Goal: Task Accomplishment & Management: Use online tool/utility

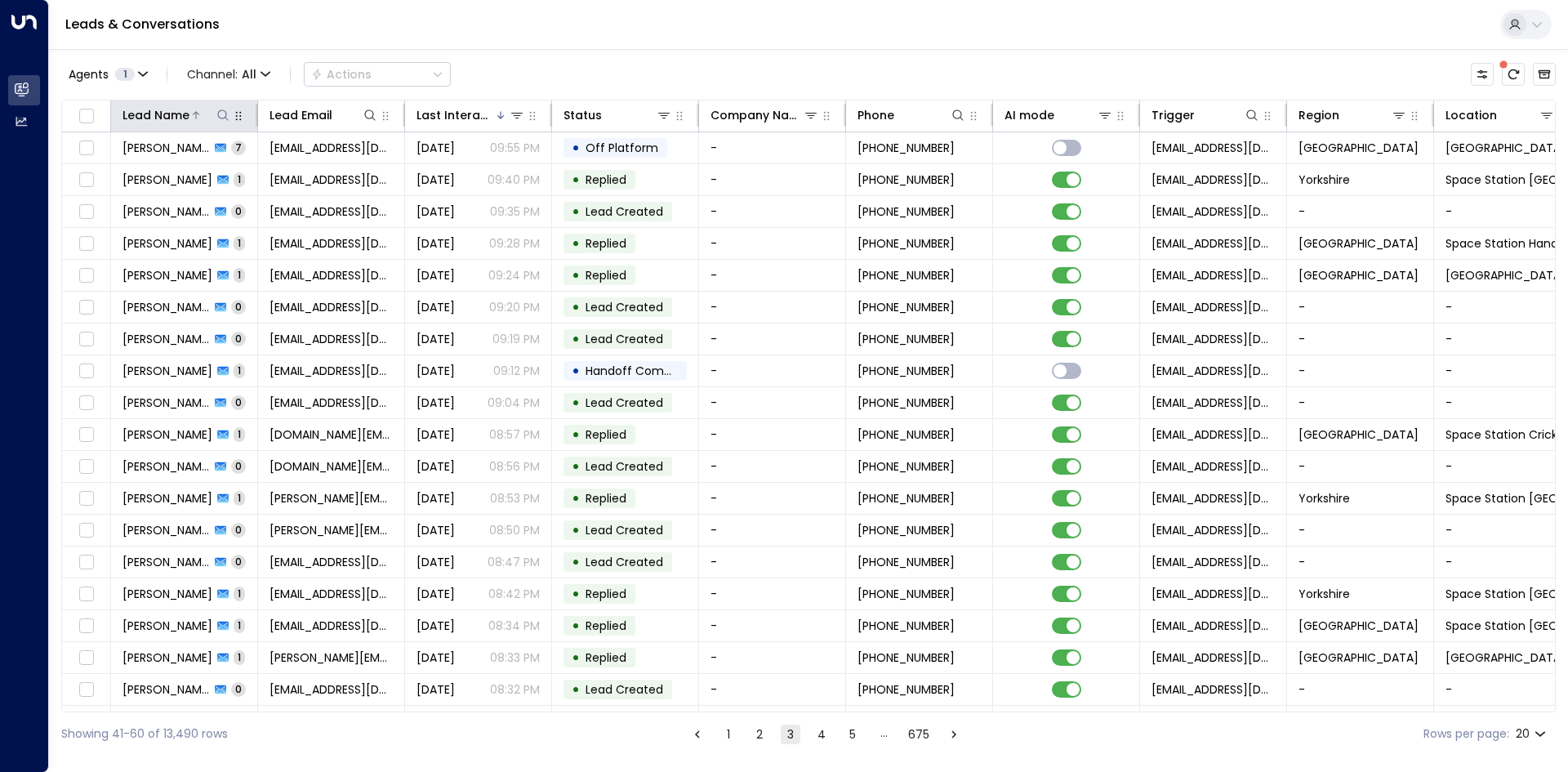
click at [225, 119] on icon at bounding box center [223, 116] width 13 height 13
click at [239, 174] on input "text" at bounding box center [223, 174] width 225 height 30
type input "**********"
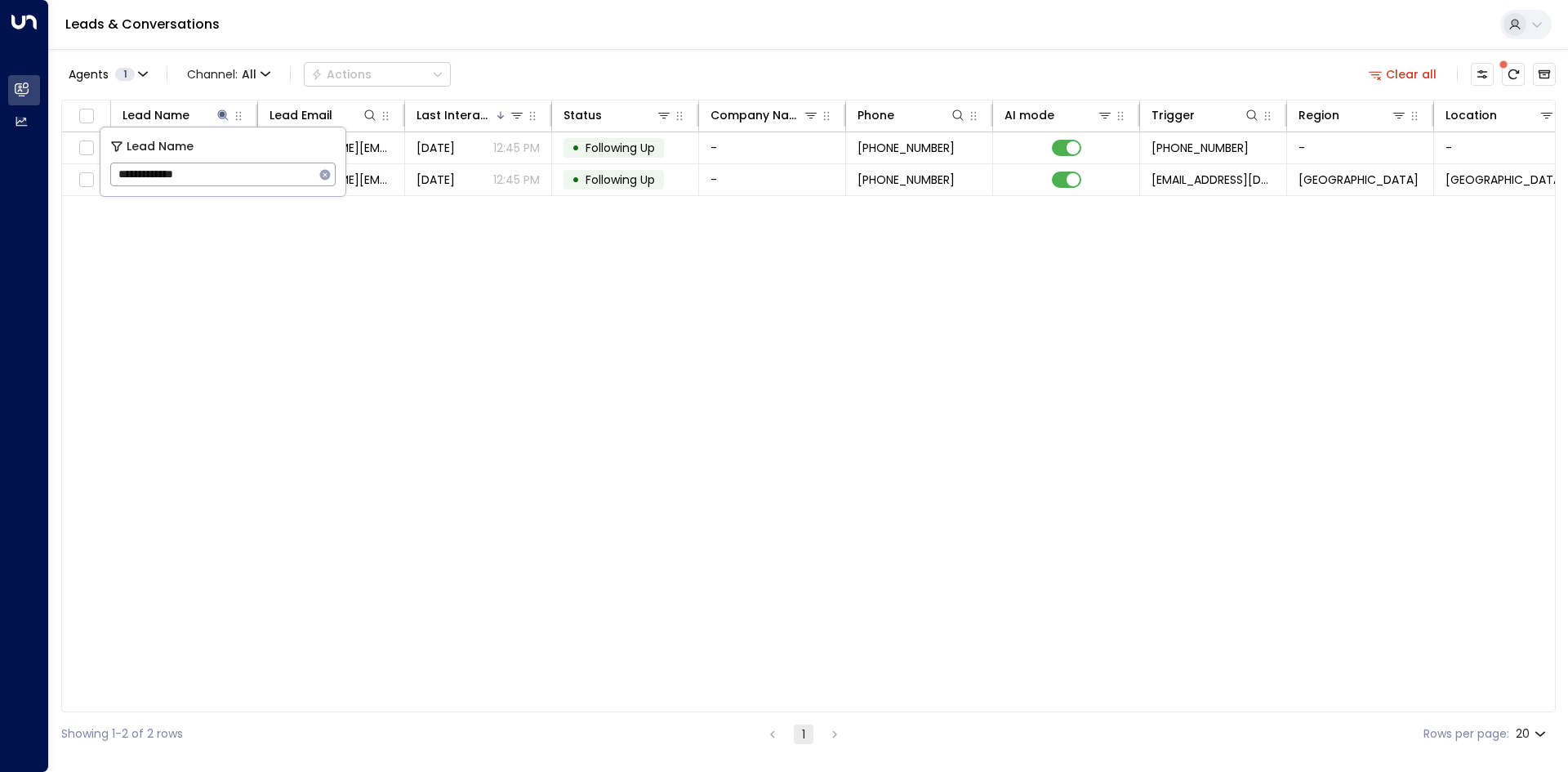
click at [321, 311] on div "Lead Name Lead Email Last Interacted Status Company Name Phone AI mode Trigger …" at bounding box center [808, 406] width 1494 height 613
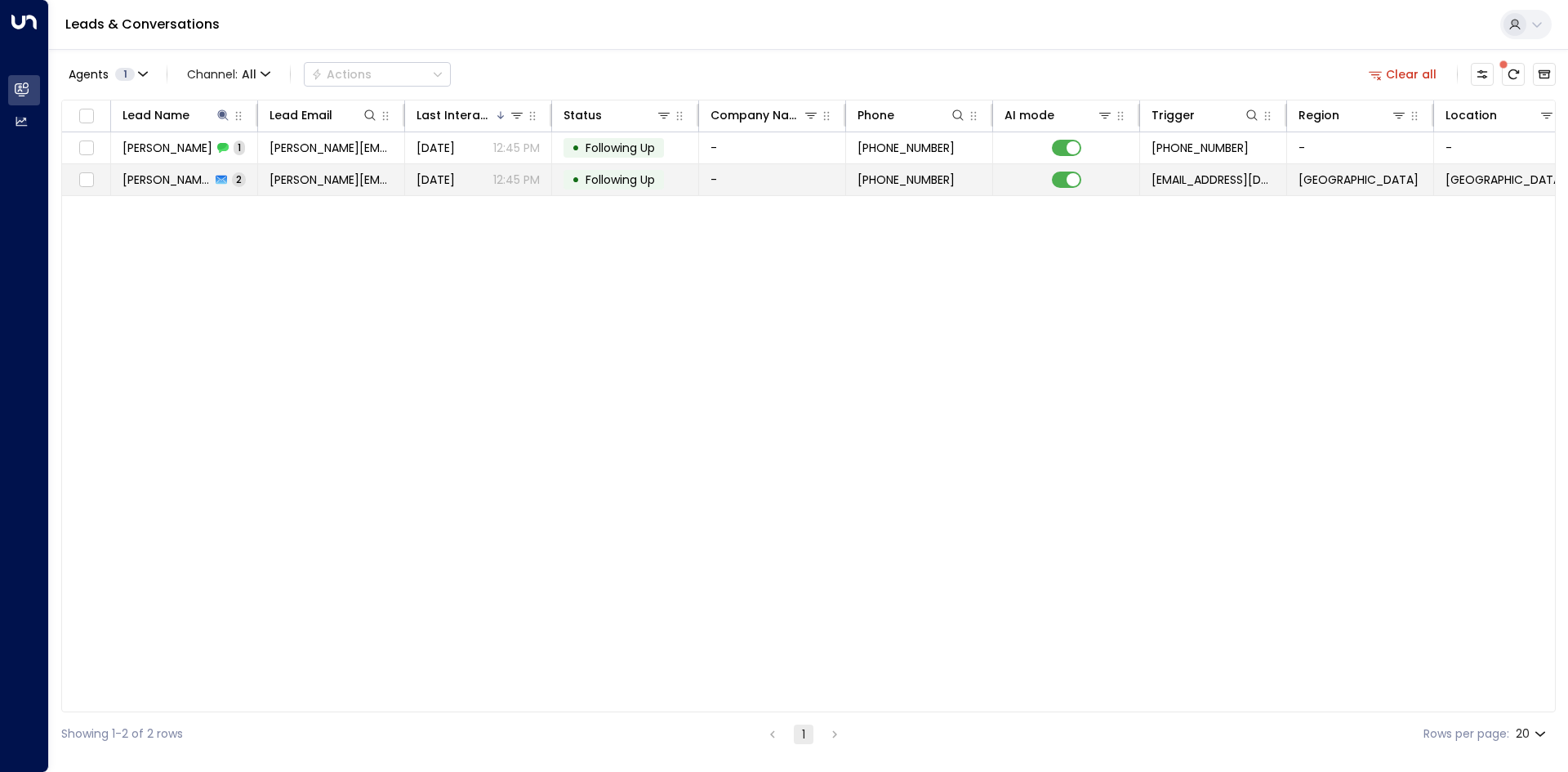
click at [307, 184] on span "[PERSON_NAME][EMAIL_ADDRESS][DOMAIN_NAME]" at bounding box center [331, 179] width 123 height 16
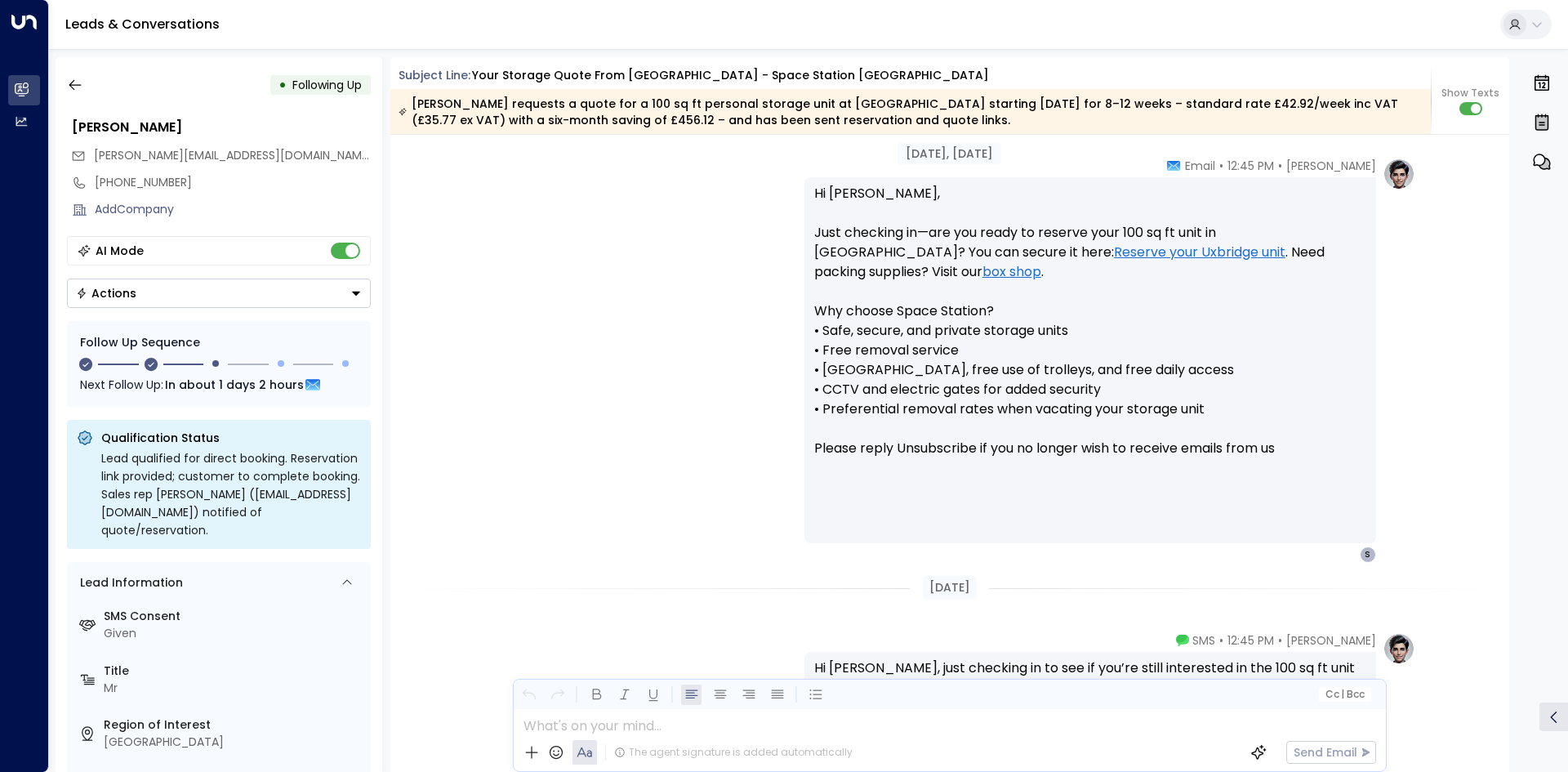
scroll to position [1562, 0]
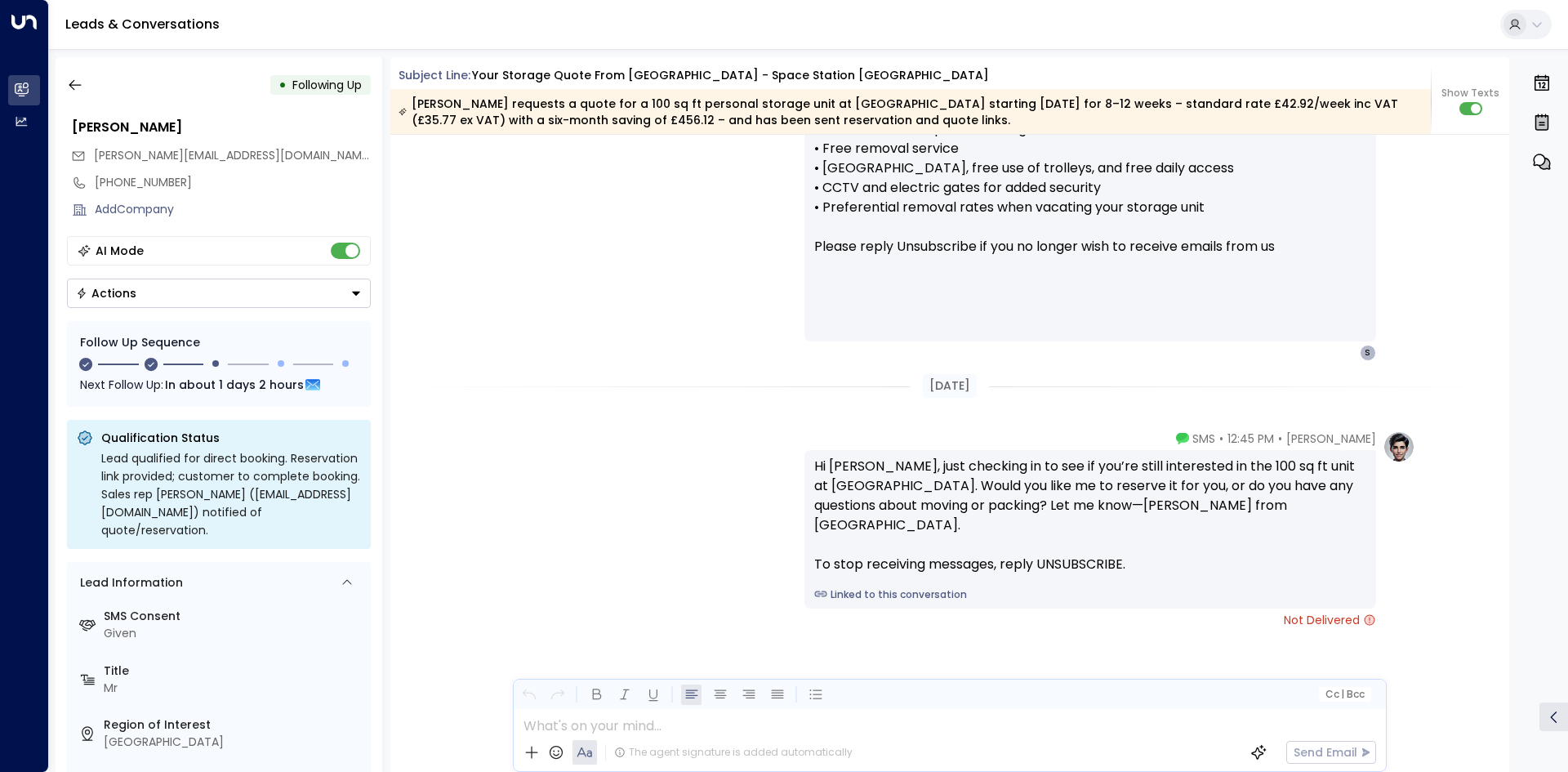
click at [96, 93] on div "• Following Up" at bounding box center [219, 85] width 303 height 29
click at [83, 92] on button "button" at bounding box center [75, 85] width 29 height 29
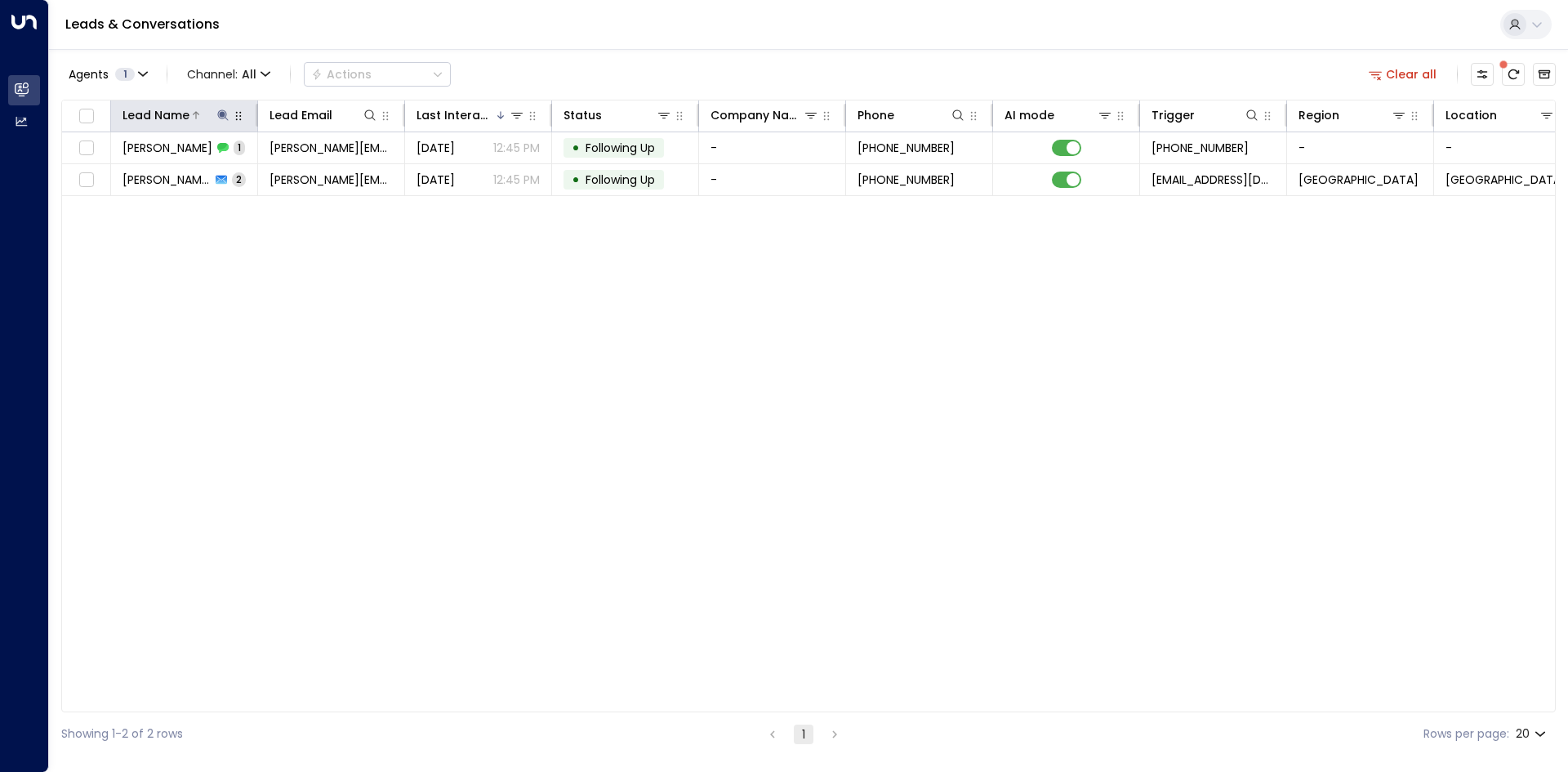
click at [221, 111] on icon at bounding box center [223, 116] width 13 height 13
click at [321, 168] on icon "button" at bounding box center [325, 175] width 13 height 13
click at [205, 168] on input "text" at bounding box center [223, 174] width 225 height 30
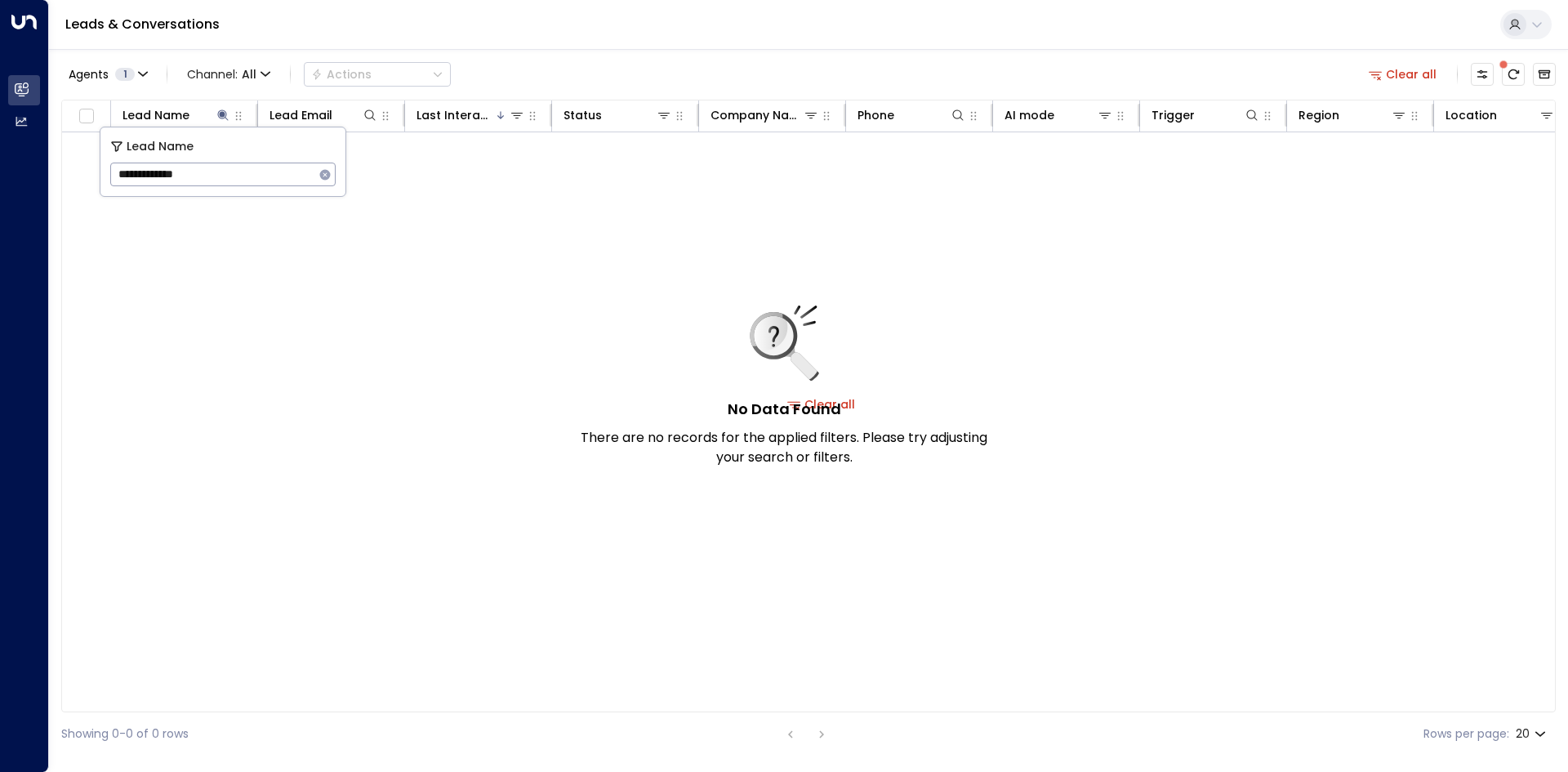
click at [140, 178] on input "**********" at bounding box center [213, 174] width 204 height 30
type input "**********"
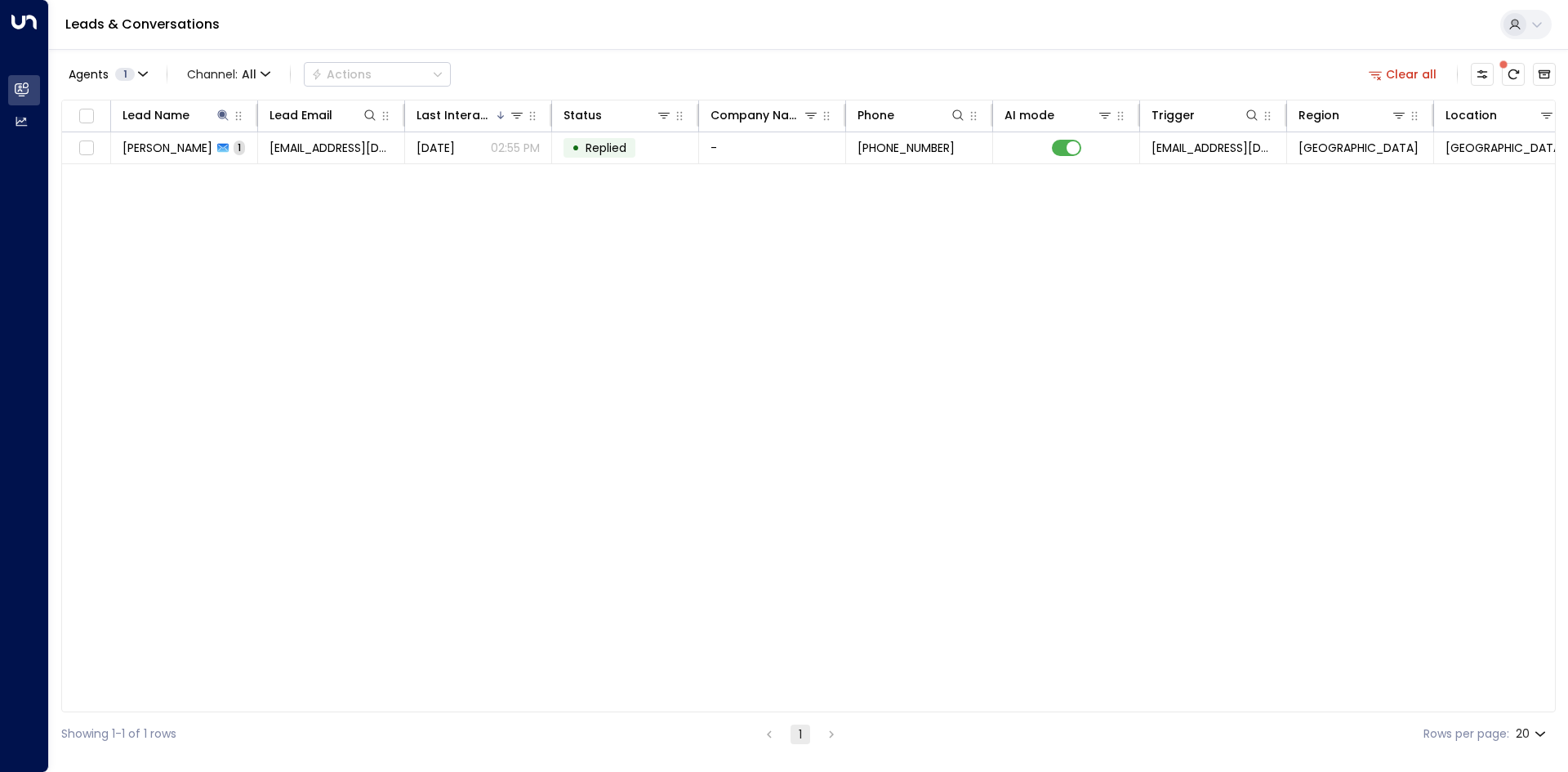
click at [417, 334] on div "Lead Name Lead Email Last Interacted Status Company Name Phone AI mode Trigger …" at bounding box center [808, 406] width 1494 height 613
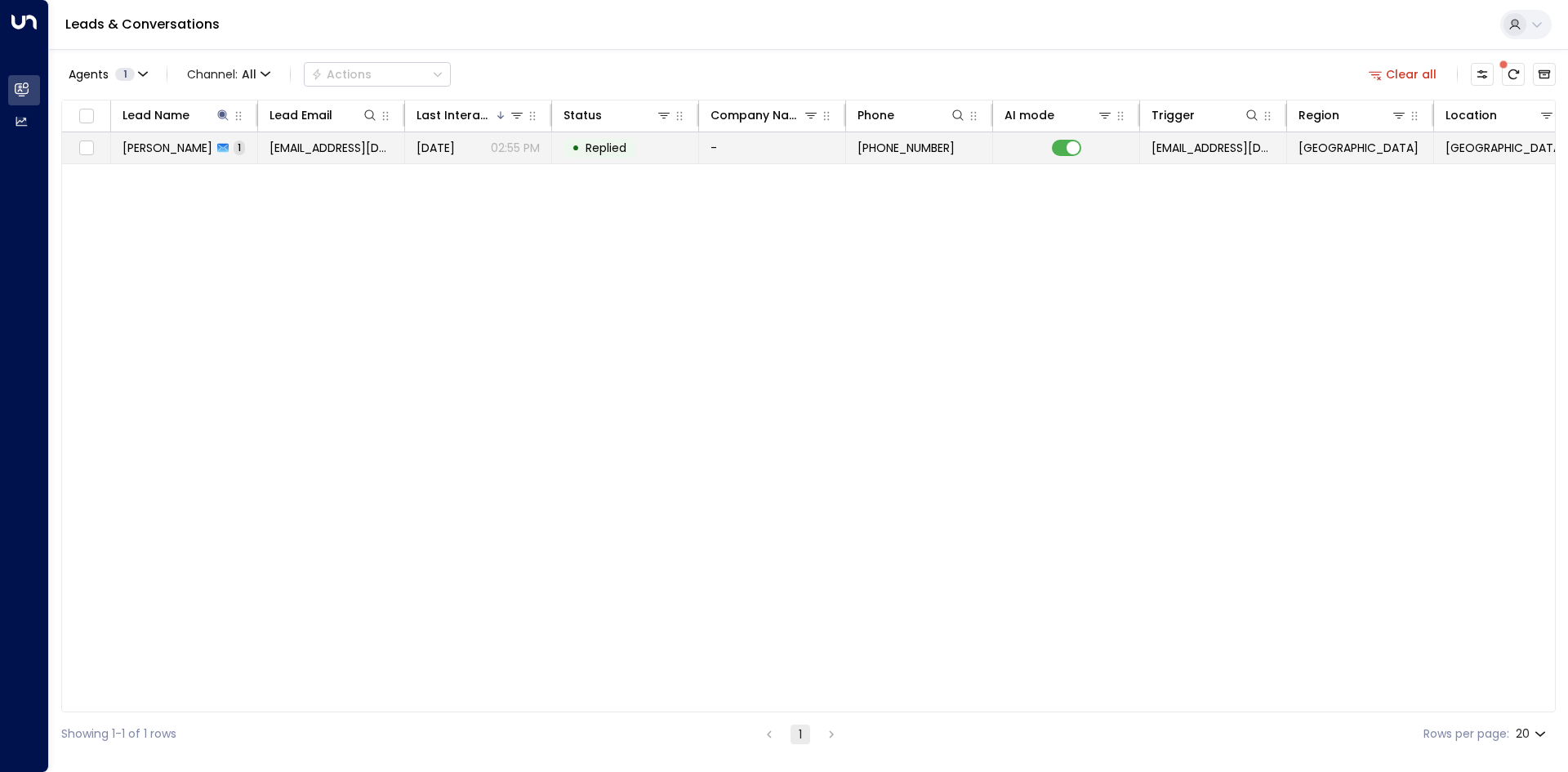
click at [262, 152] on td "[EMAIL_ADDRESS][DOMAIN_NAME]" at bounding box center [331, 148] width 147 height 31
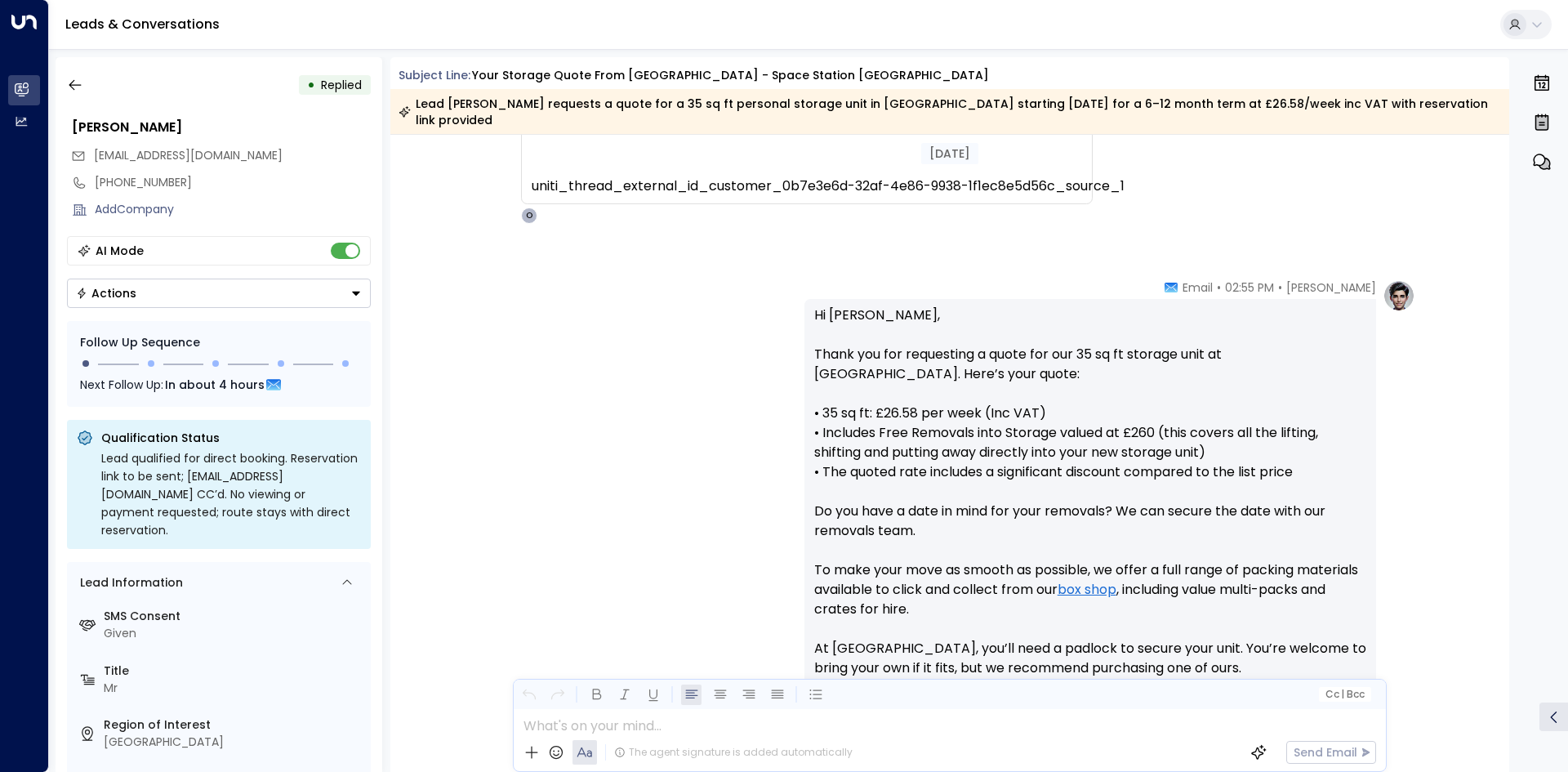
scroll to position [742, 0]
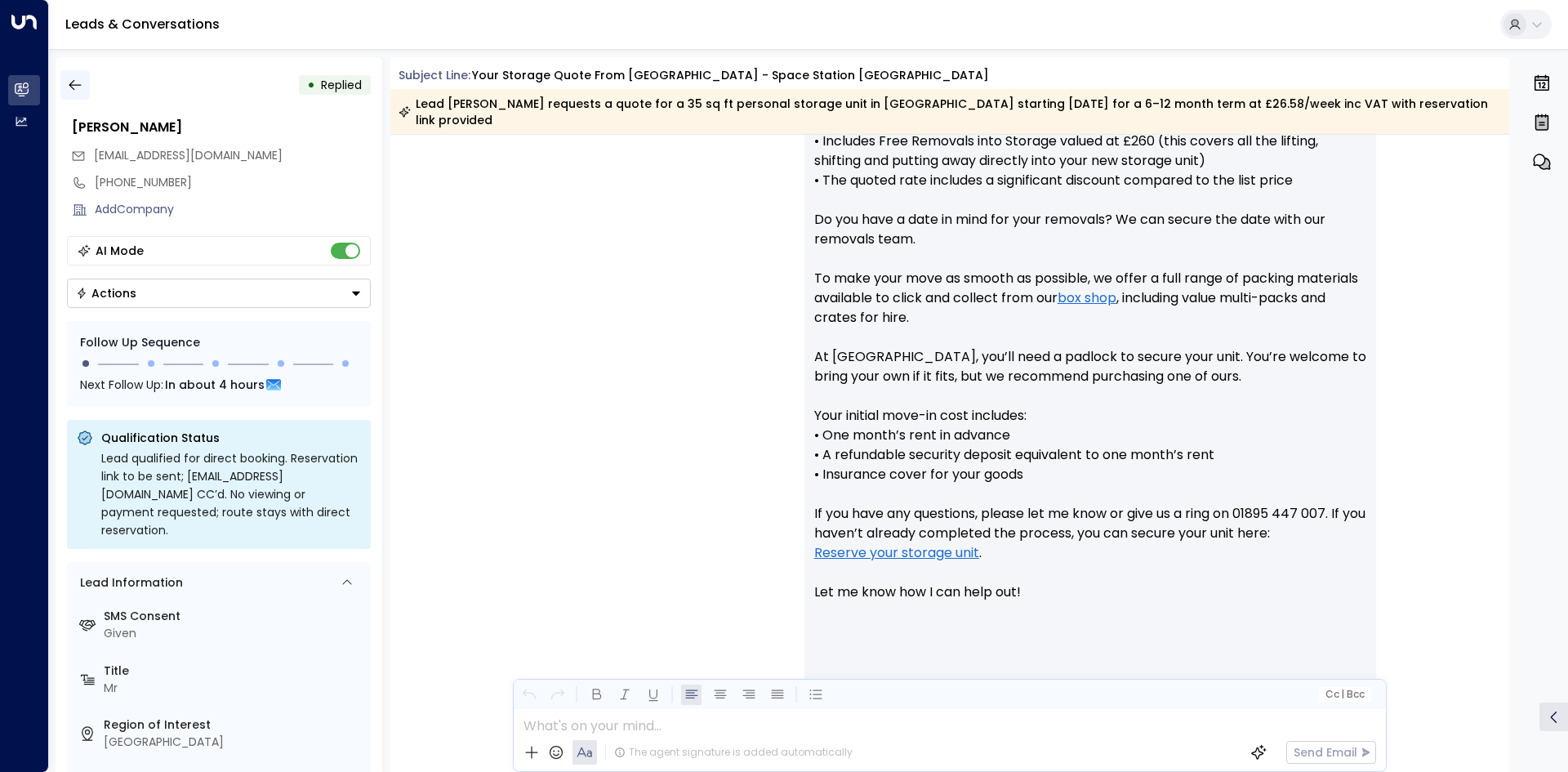
click at [75, 85] on icon "button" at bounding box center [75, 85] width 16 height 16
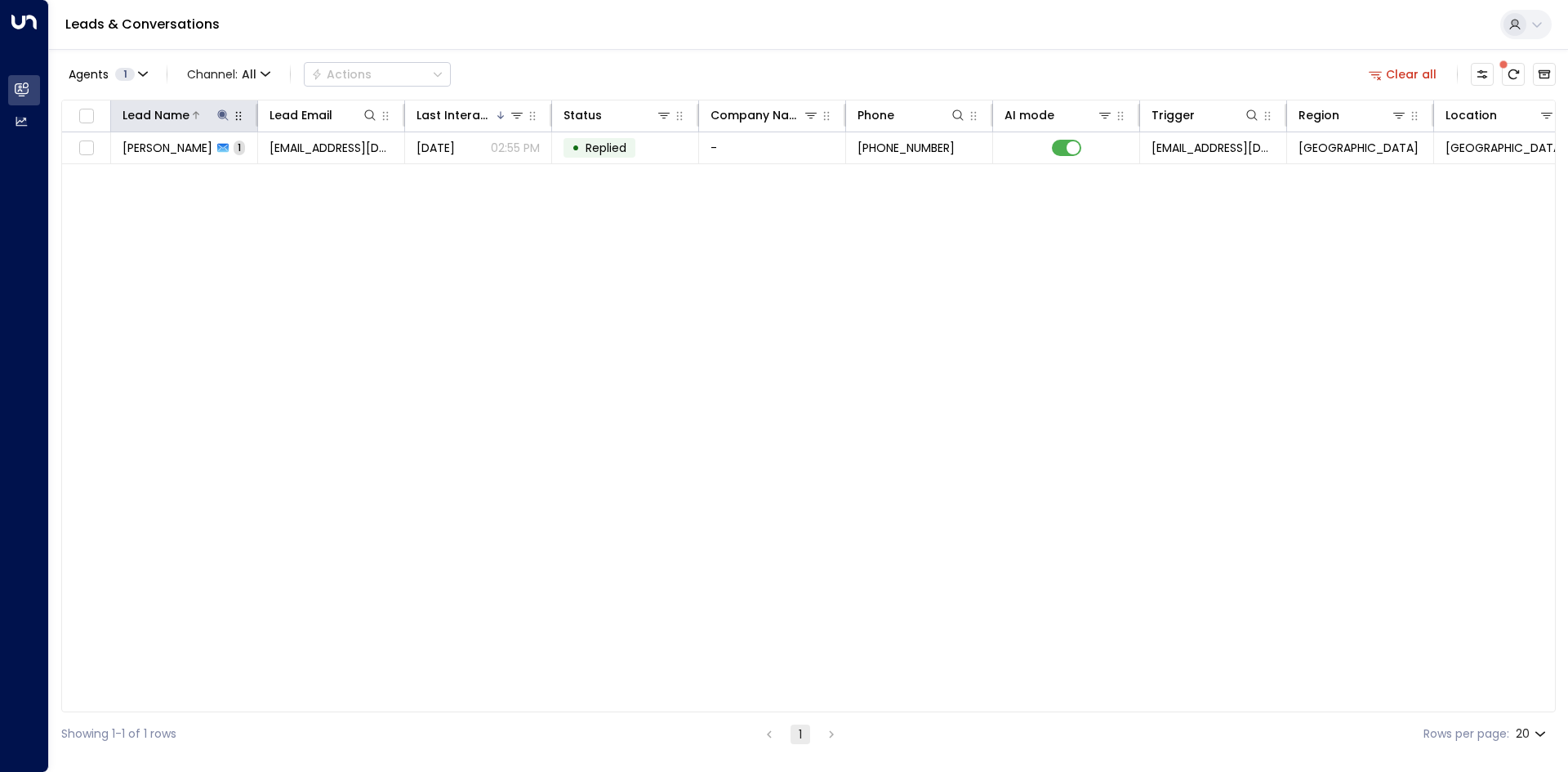
click at [225, 112] on icon at bounding box center [223, 116] width 13 height 13
click at [319, 171] on icon "button" at bounding box center [325, 175] width 13 height 13
click at [183, 177] on input "text" at bounding box center [223, 174] width 225 height 30
type input "*****"
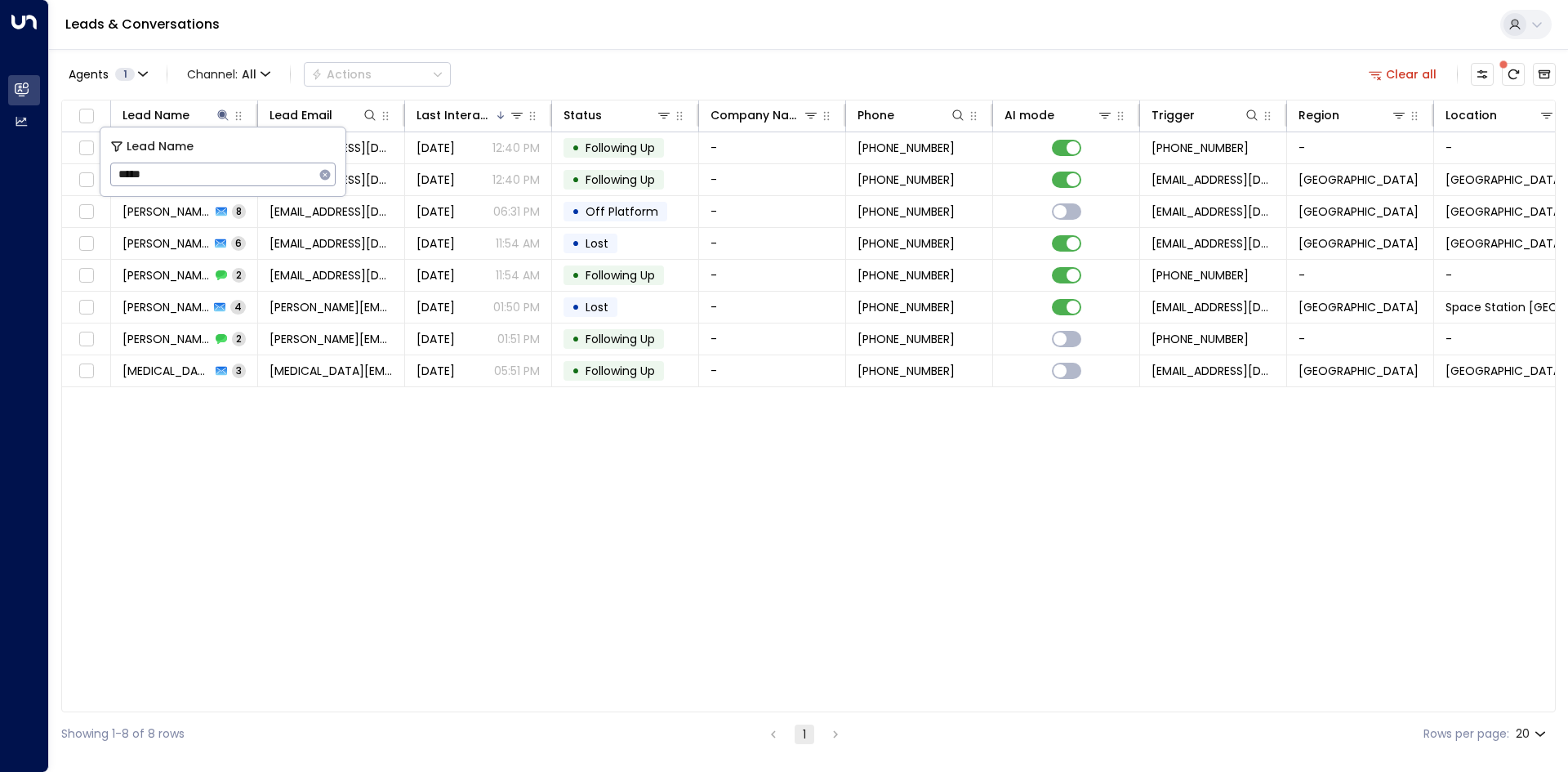
click at [285, 558] on div "Lead Name Lead Email Last Interacted Status Company Name Phone AI mode Trigger …" at bounding box center [808, 406] width 1494 height 613
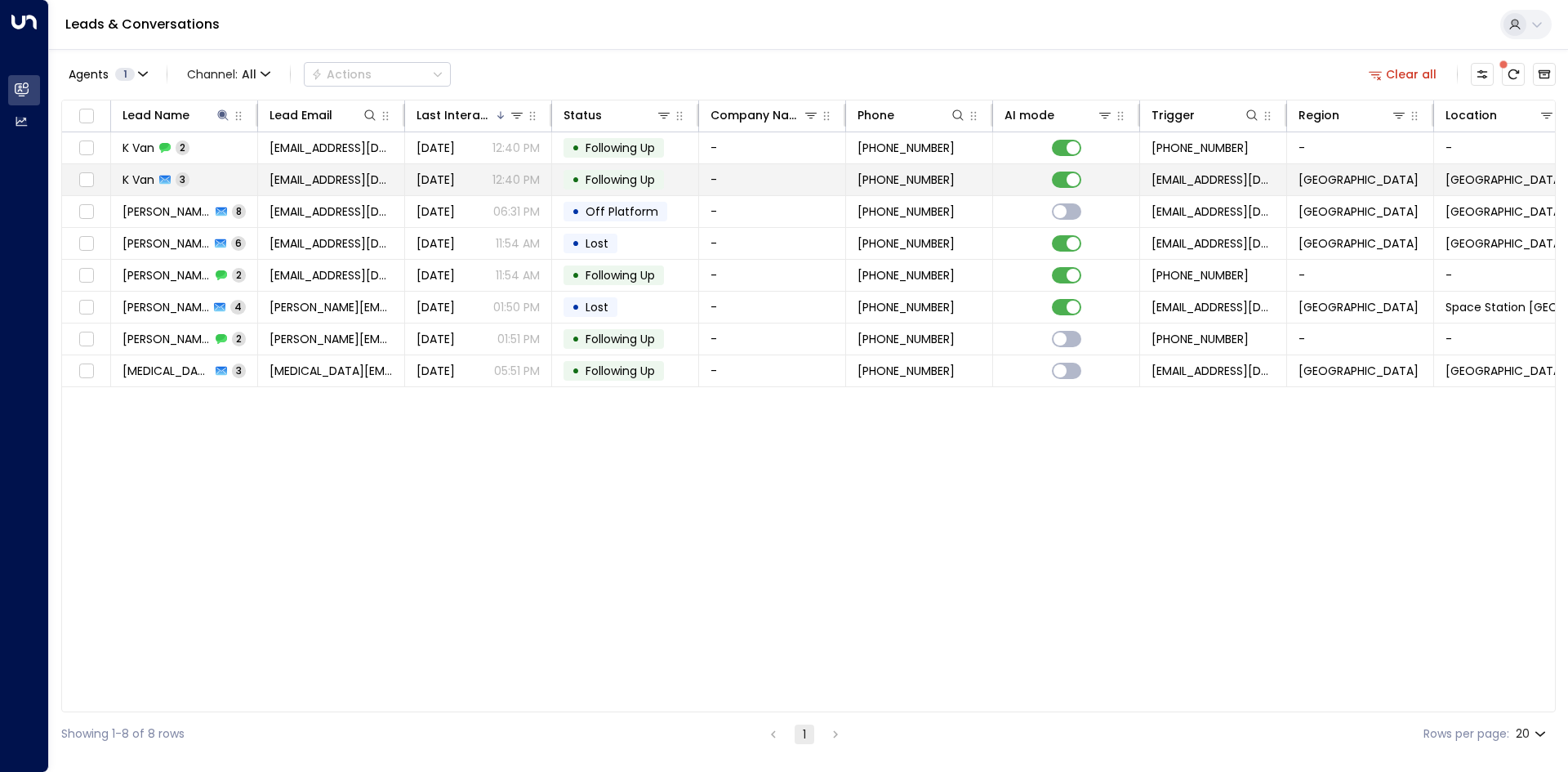
click at [261, 175] on td "[EMAIL_ADDRESS][DOMAIN_NAME]" at bounding box center [331, 179] width 147 height 31
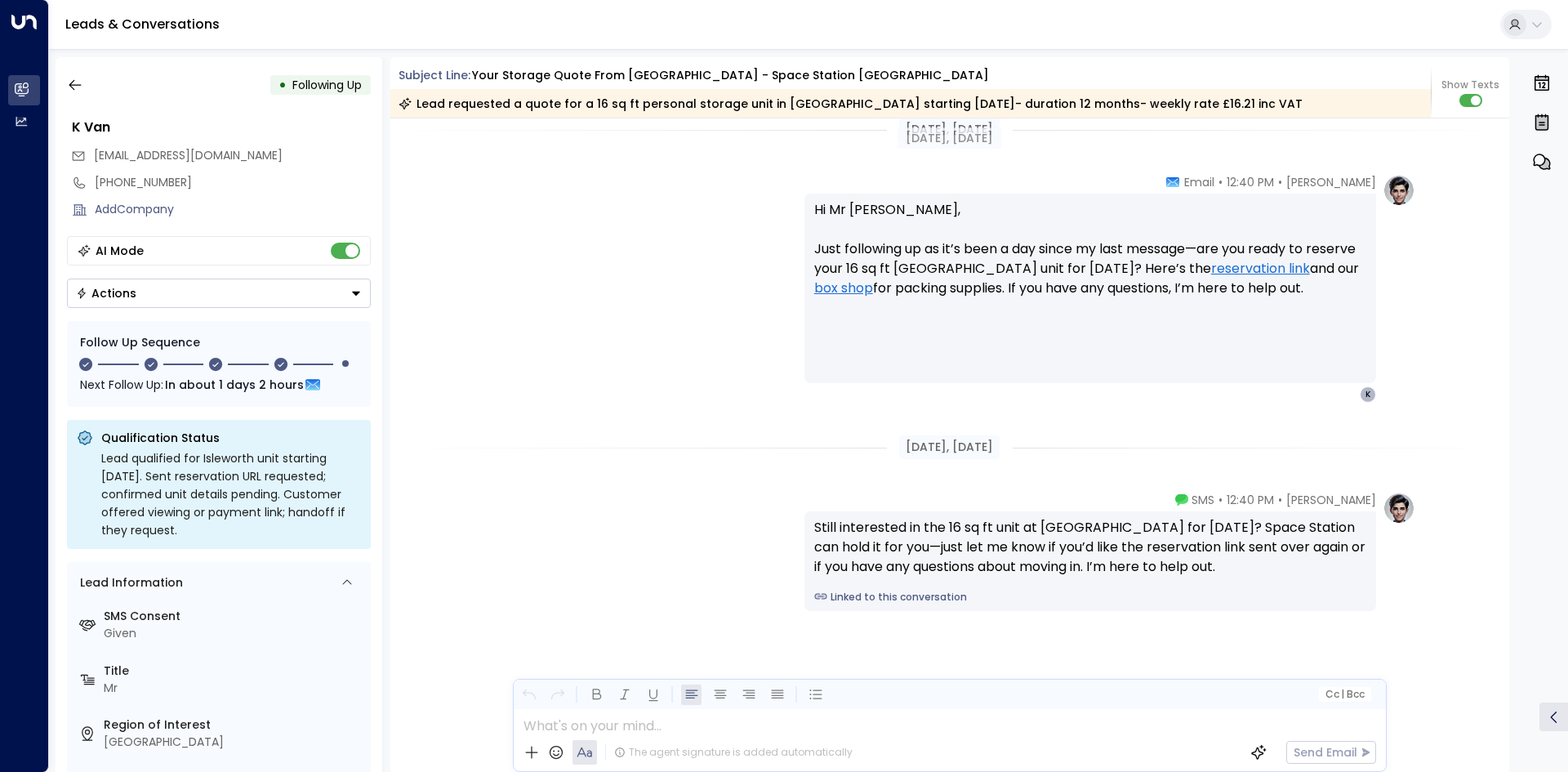
scroll to position [2094, 0]
click at [66, 85] on button "button" at bounding box center [75, 85] width 29 height 29
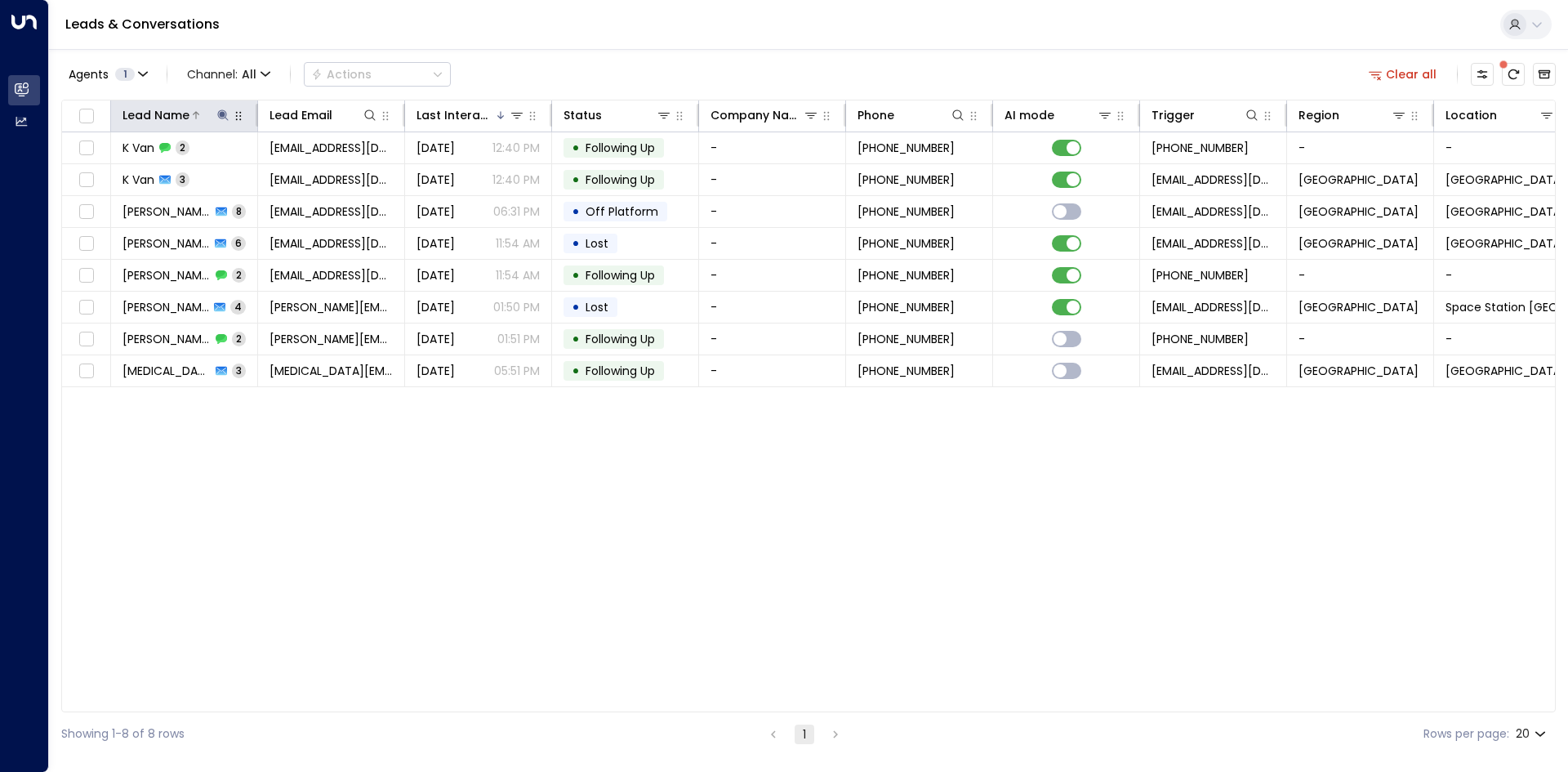
click at [228, 117] on icon at bounding box center [223, 116] width 13 height 13
click at [318, 174] on button "button" at bounding box center [324, 174] width 21 height 21
click at [254, 177] on input "text" at bounding box center [223, 174] width 225 height 30
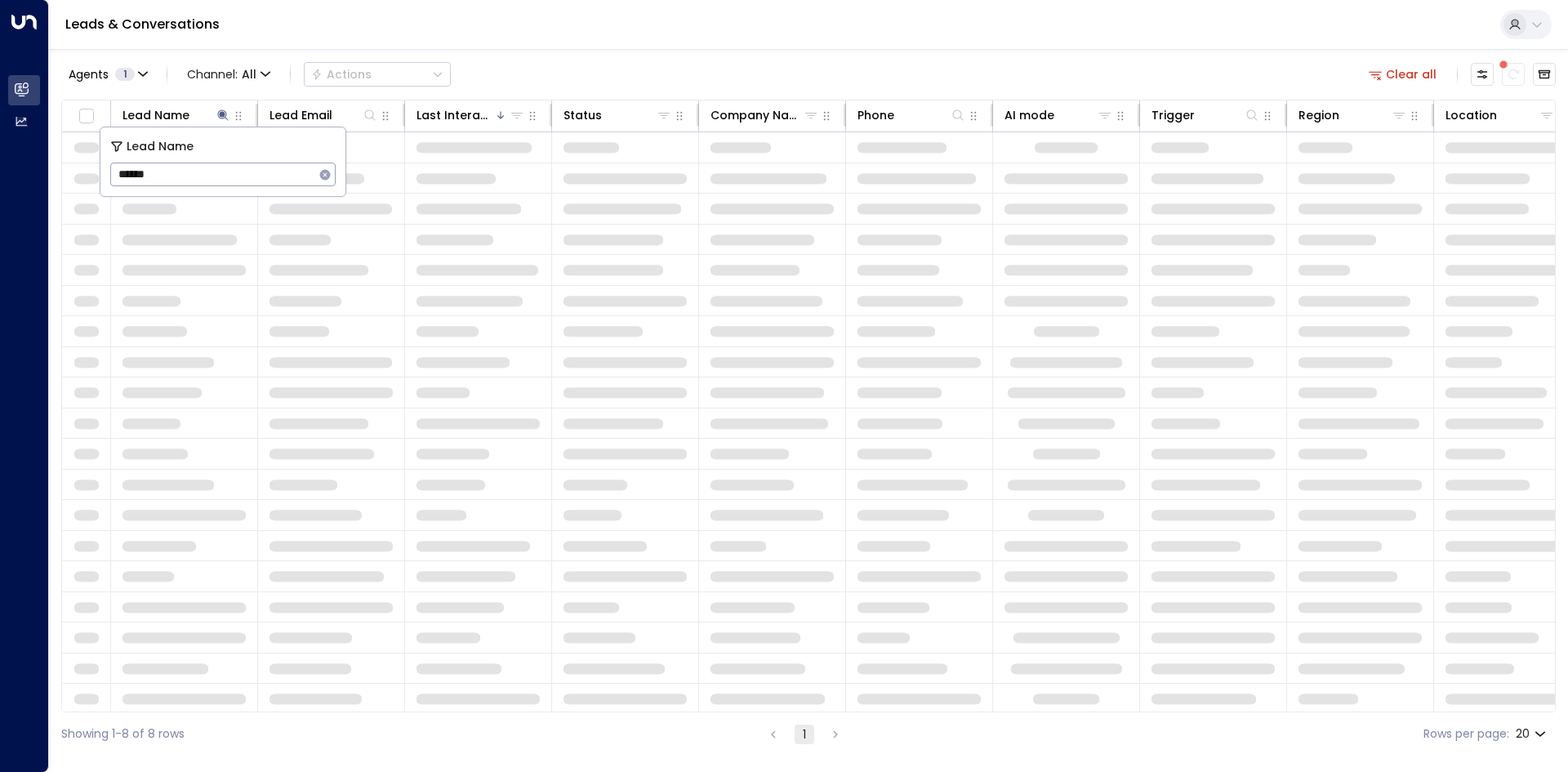
type input "*******"
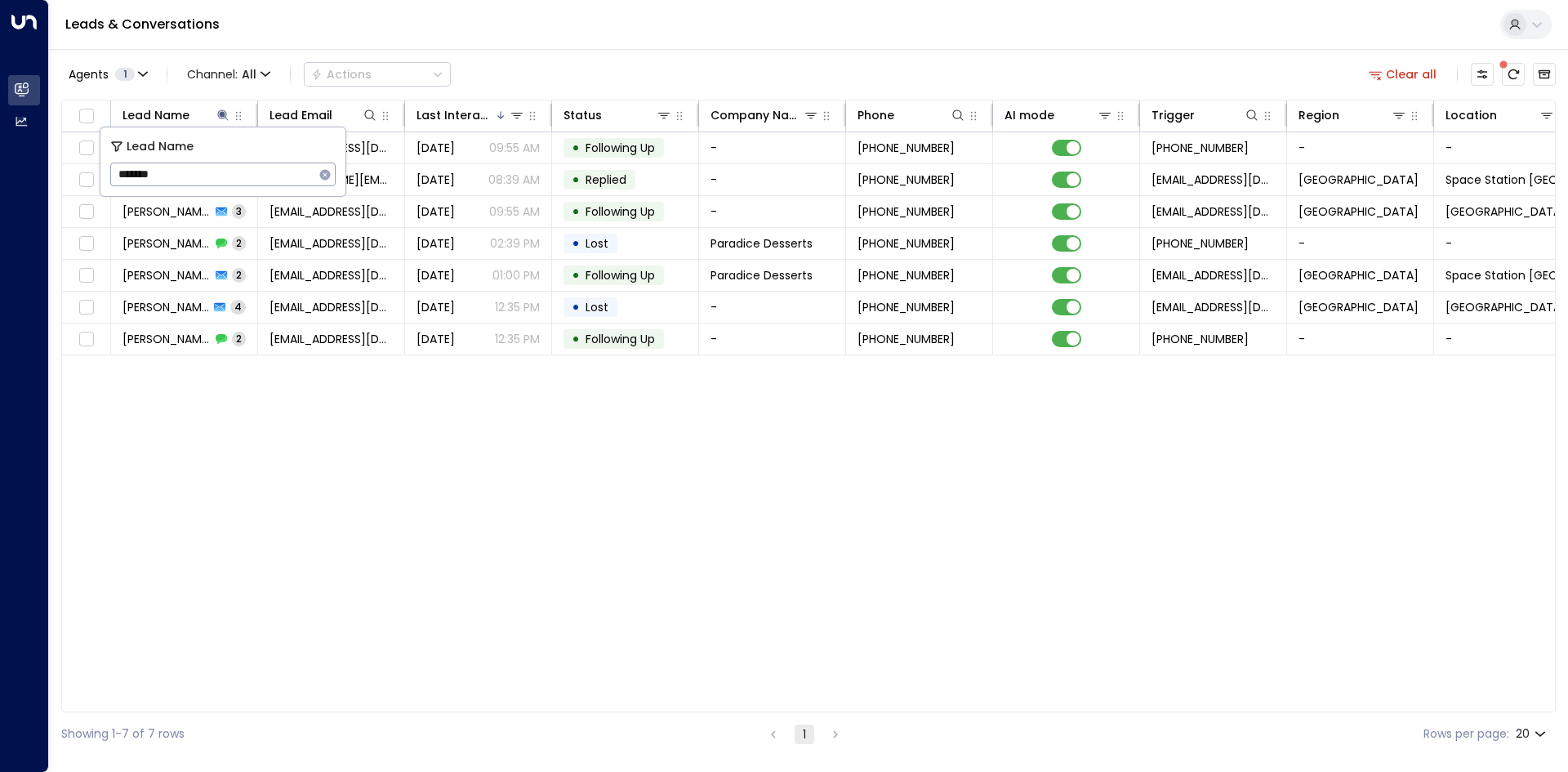
click at [299, 577] on div "Lead Name Lead Email Last Interacted Status Company Name Phone AI mode Trigger …" at bounding box center [808, 406] width 1494 height 613
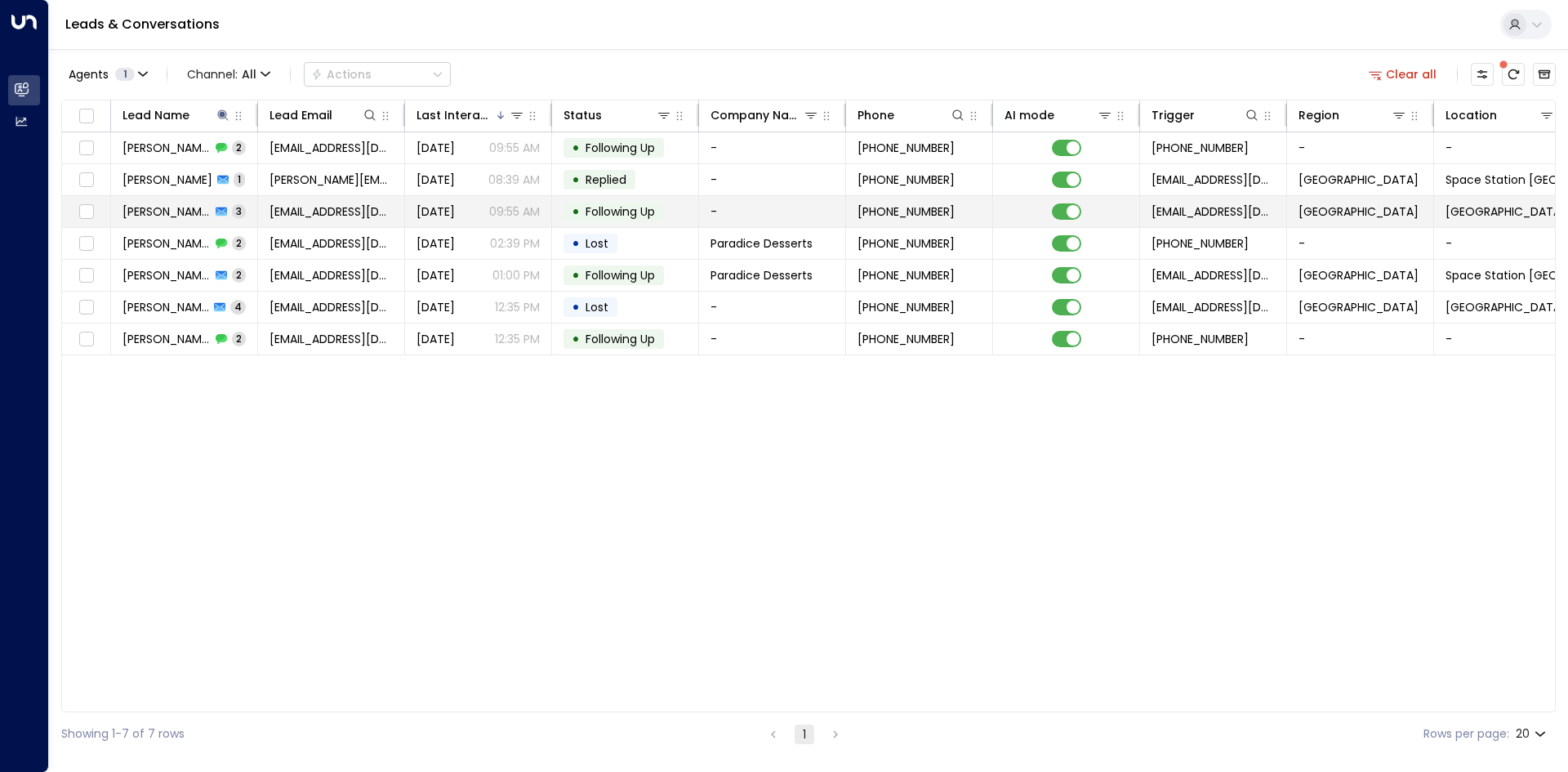
click at [360, 214] on span "[EMAIL_ADDRESS][DOMAIN_NAME]" at bounding box center [331, 211] width 123 height 16
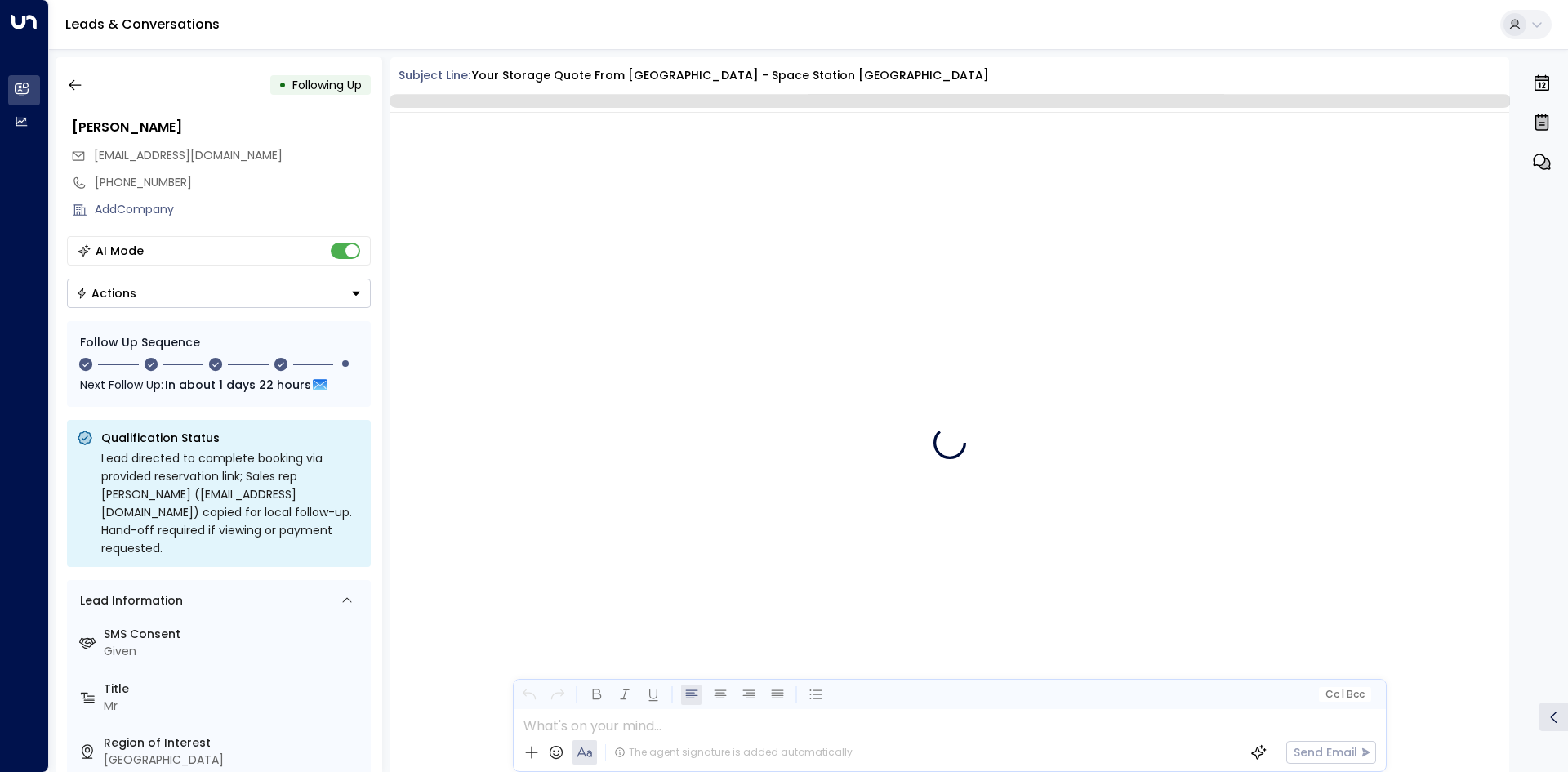
scroll to position [2519, 0]
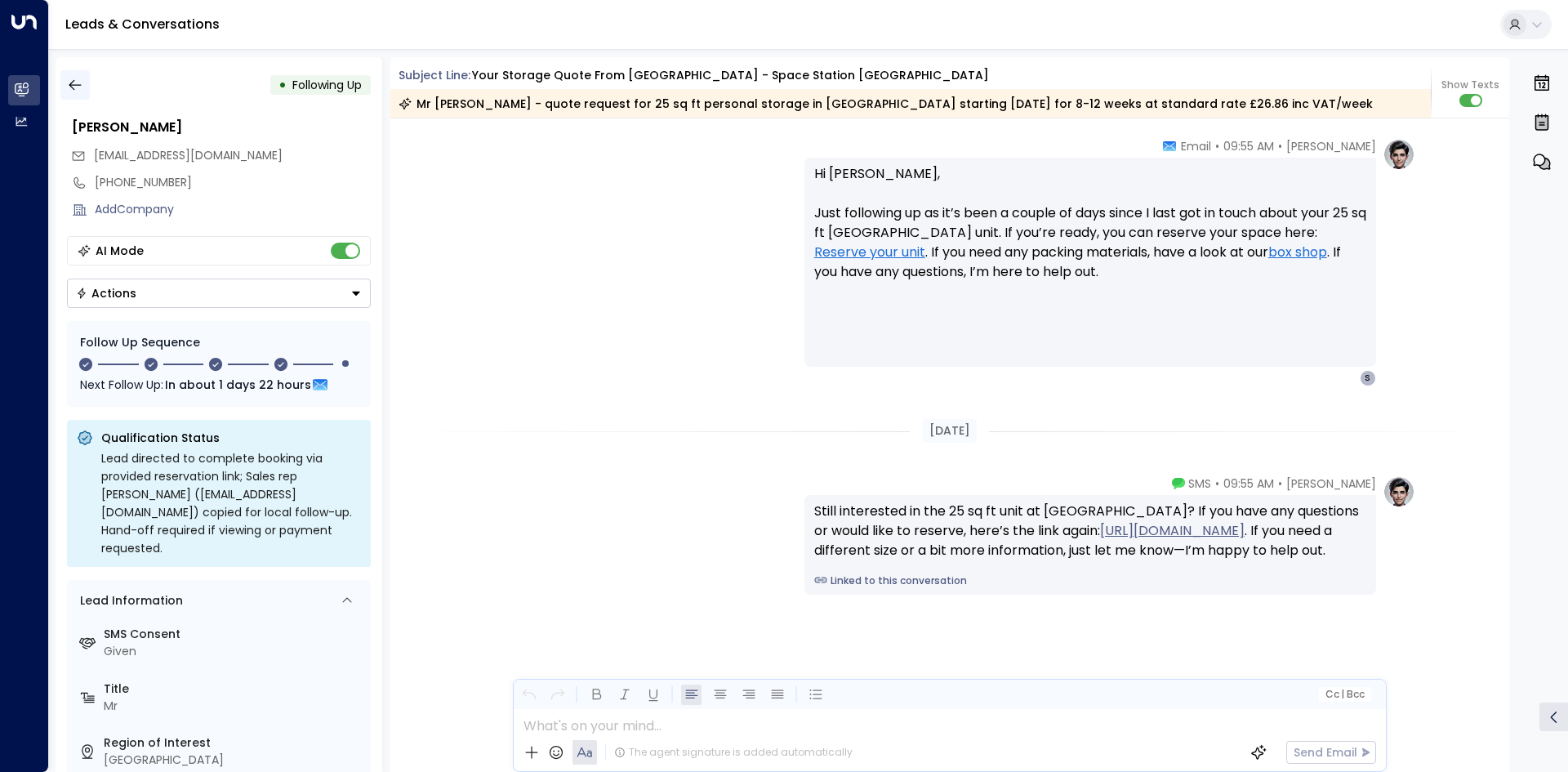
click at [81, 83] on icon "button" at bounding box center [75, 85] width 16 height 16
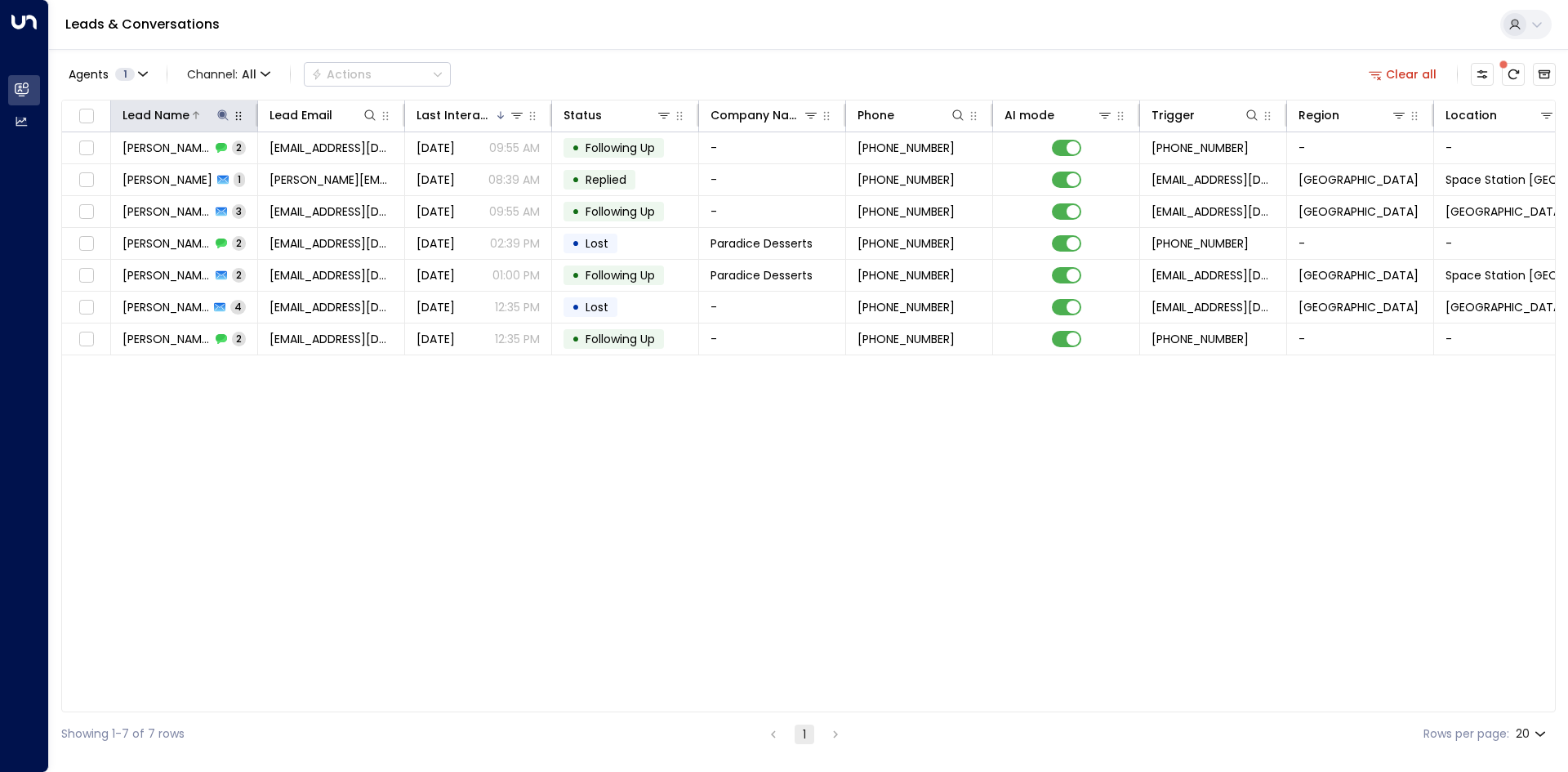
click at [220, 113] on icon at bounding box center [222, 115] width 11 height 11
click at [322, 171] on icon "button" at bounding box center [325, 174] width 11 height 11
click at [163, 173] on input "text" at bounding box center [223, 174] width 225 height 30
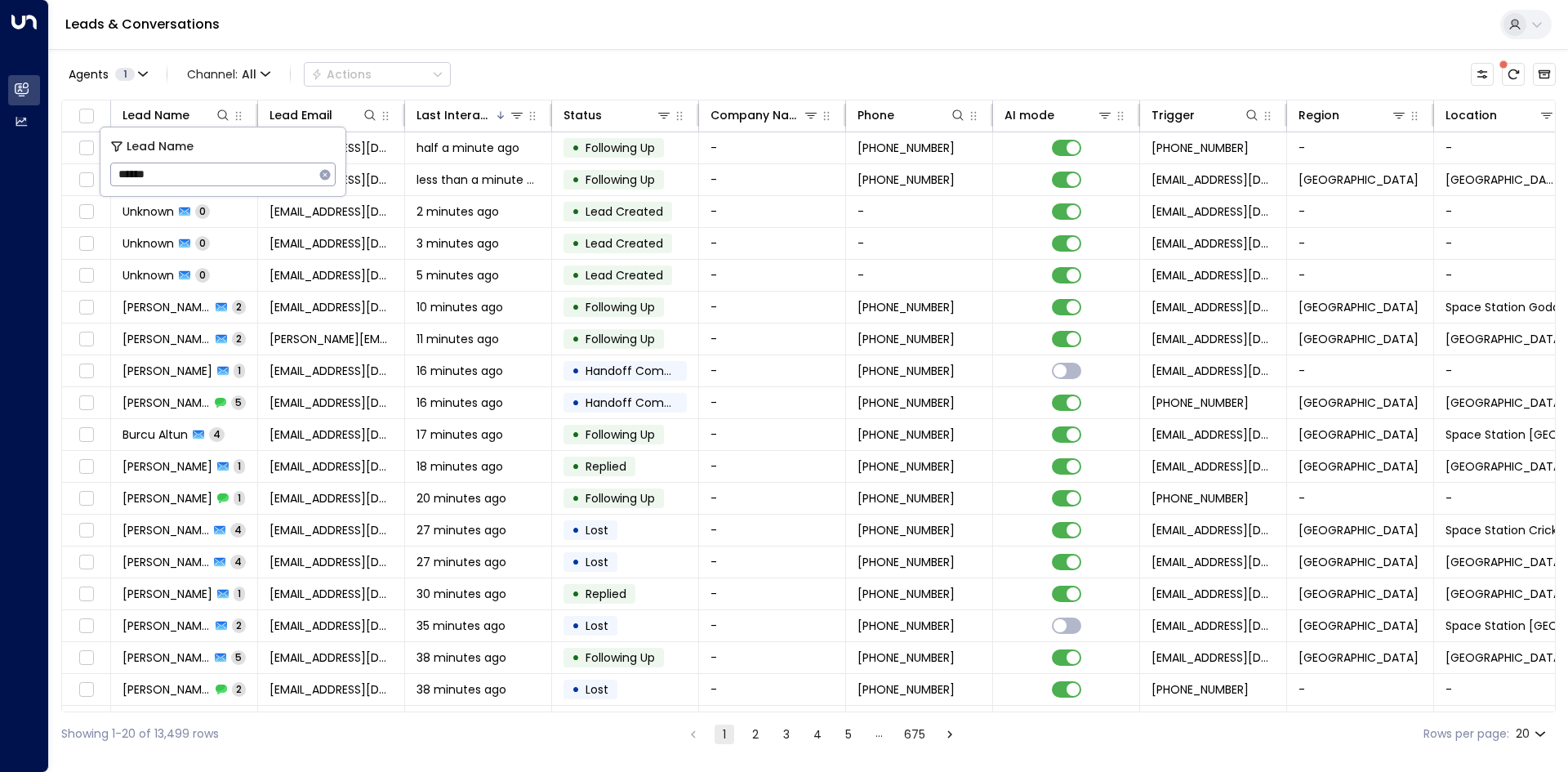
type input "*******"
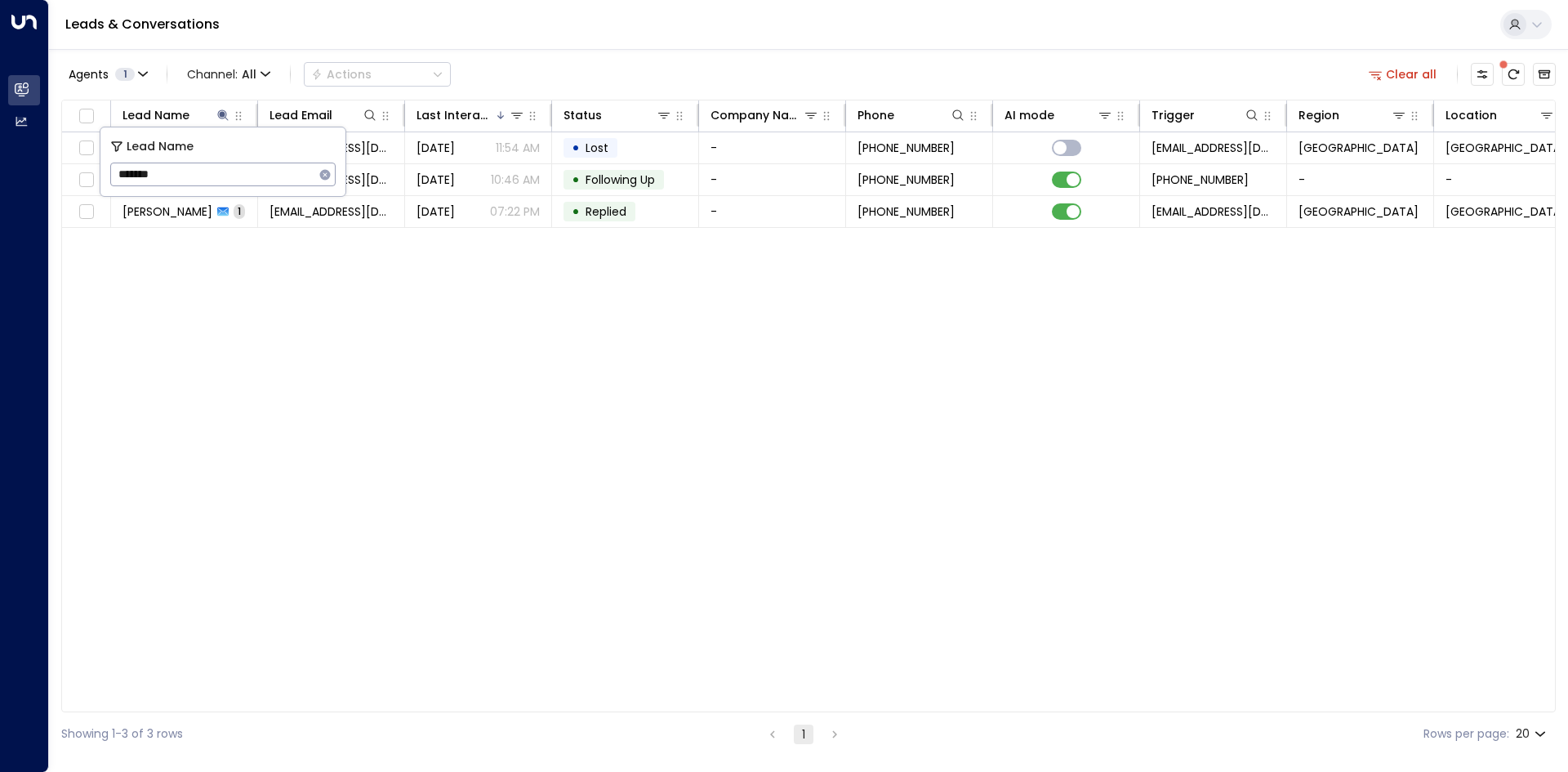
click at [235, 295] on div "Lead Name Lead Email Last Interacted Status Company Name Phone AI mode Trigger …" at bounding box center [808, 406] width 1494 height 613
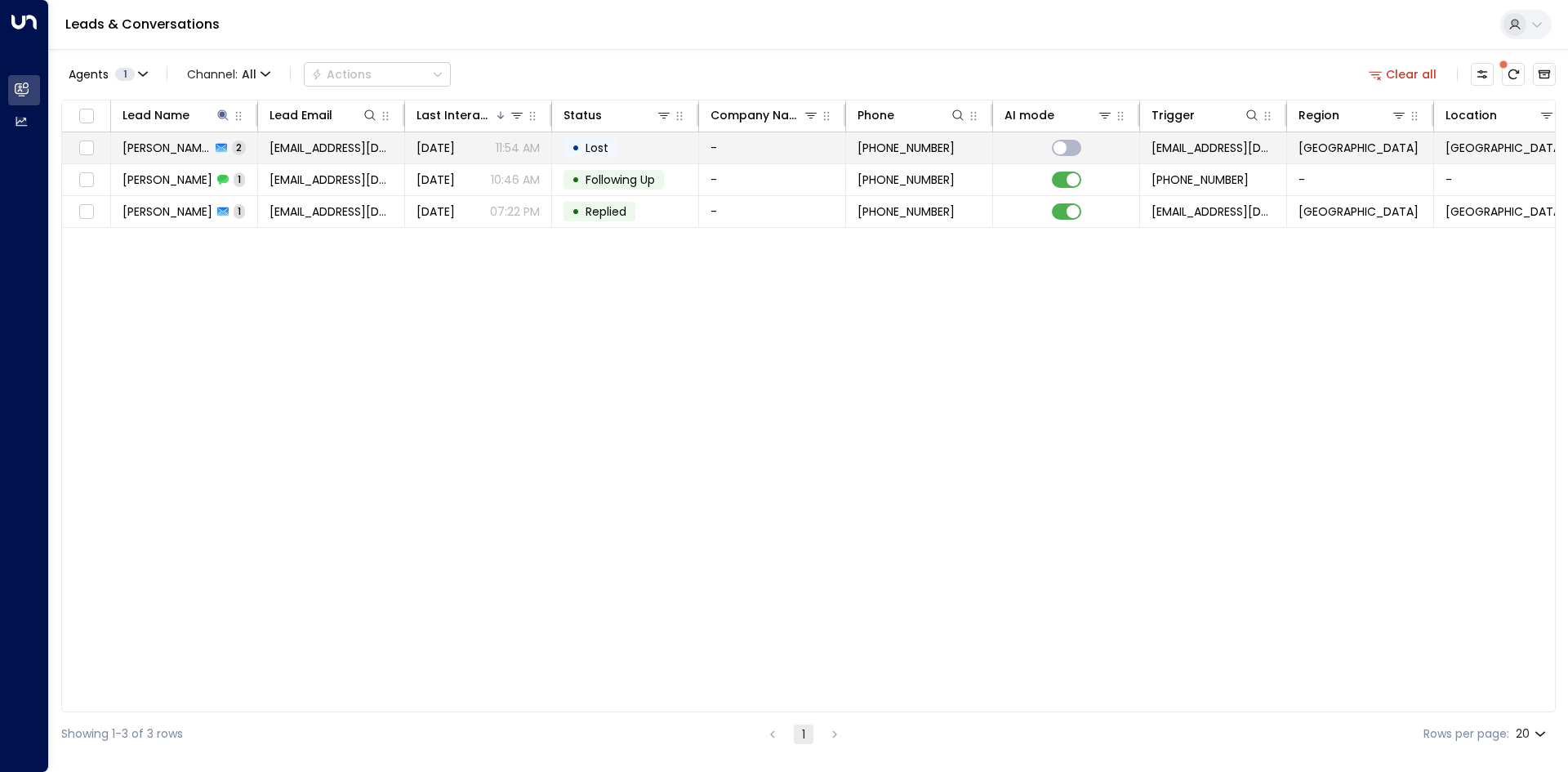
click at [225, 155] on div "[PERSON_NAME] 2" at bounding box center [184, 148] width 123 height 16
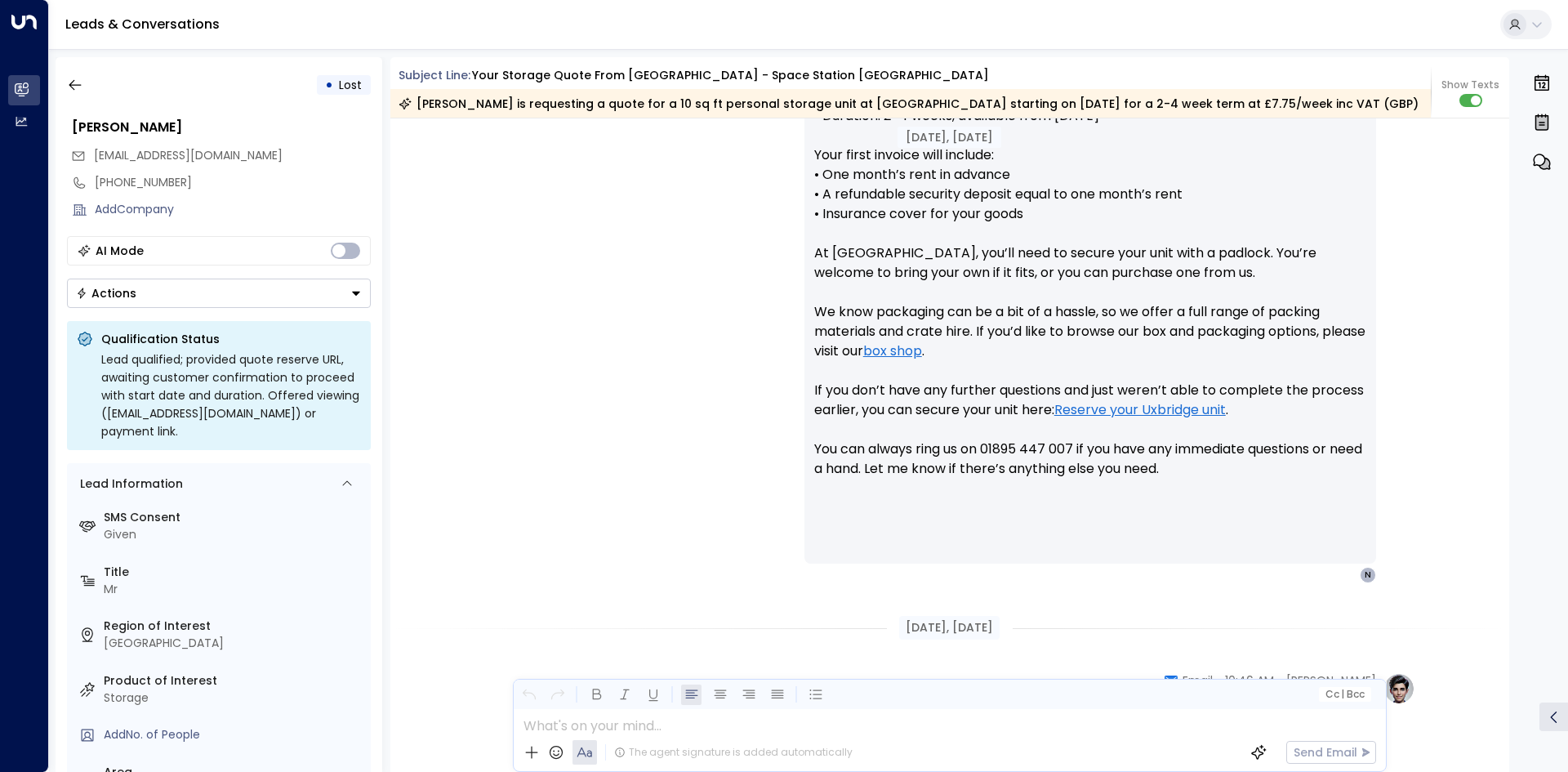
scroll to position [1461, 0]
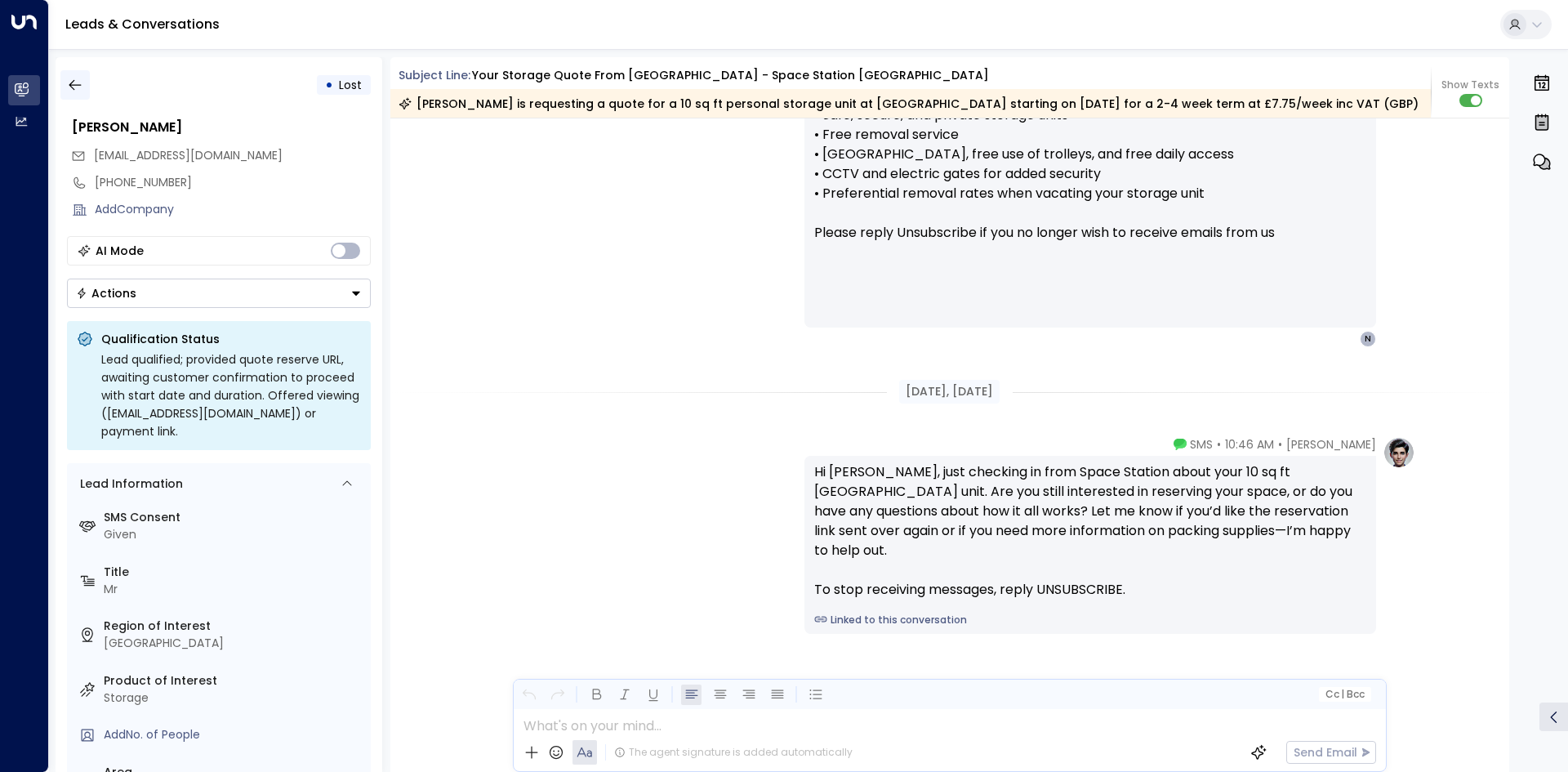
click at [72, 83] on icon "button" at bounding box center [75, 85] width 16 height 16
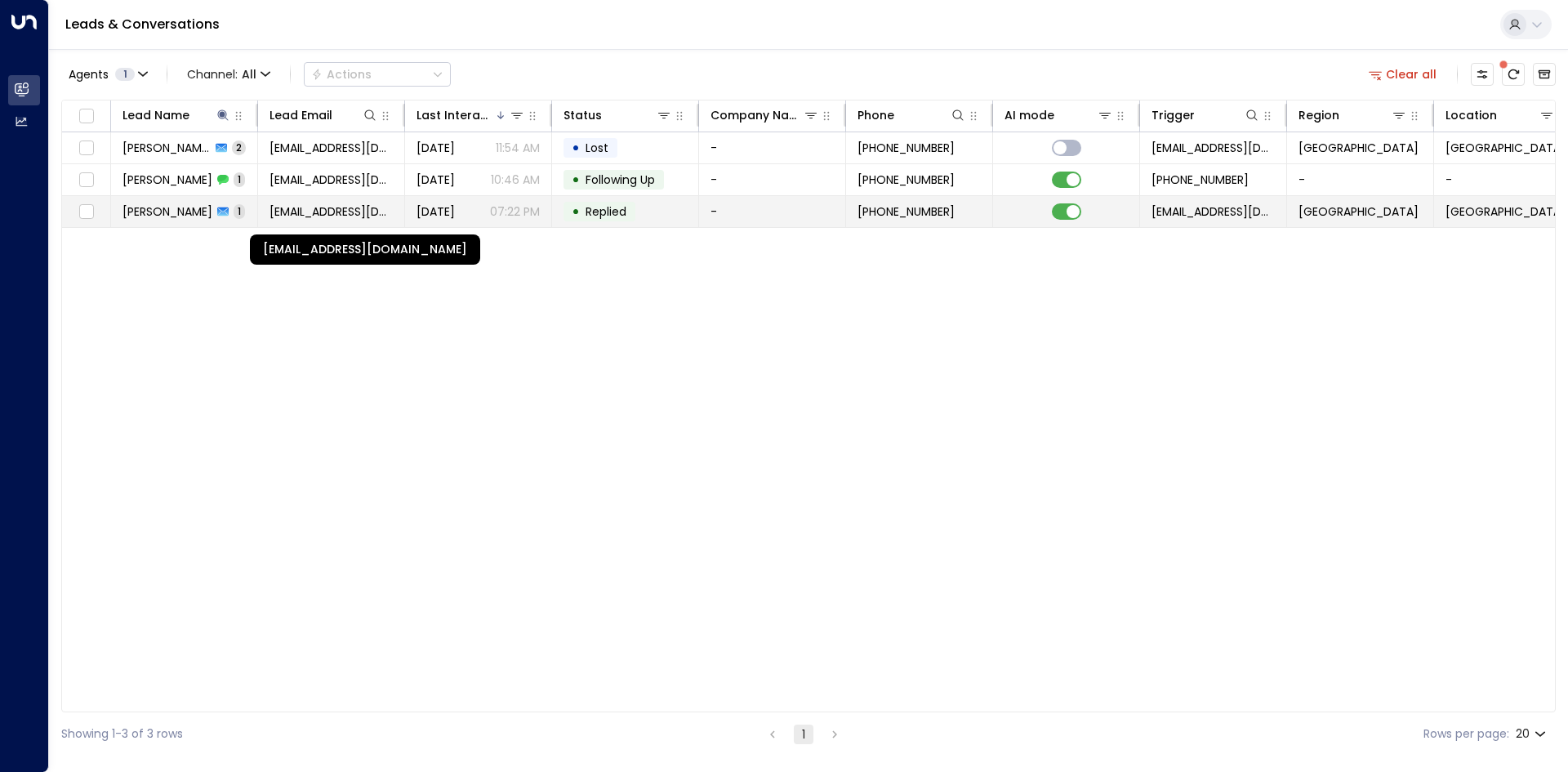
click at [349, 211] on span "[EMAIL_ADDRESS][DOMAIN_NAME]" at bounding box center [331, 211] width 123 height 16
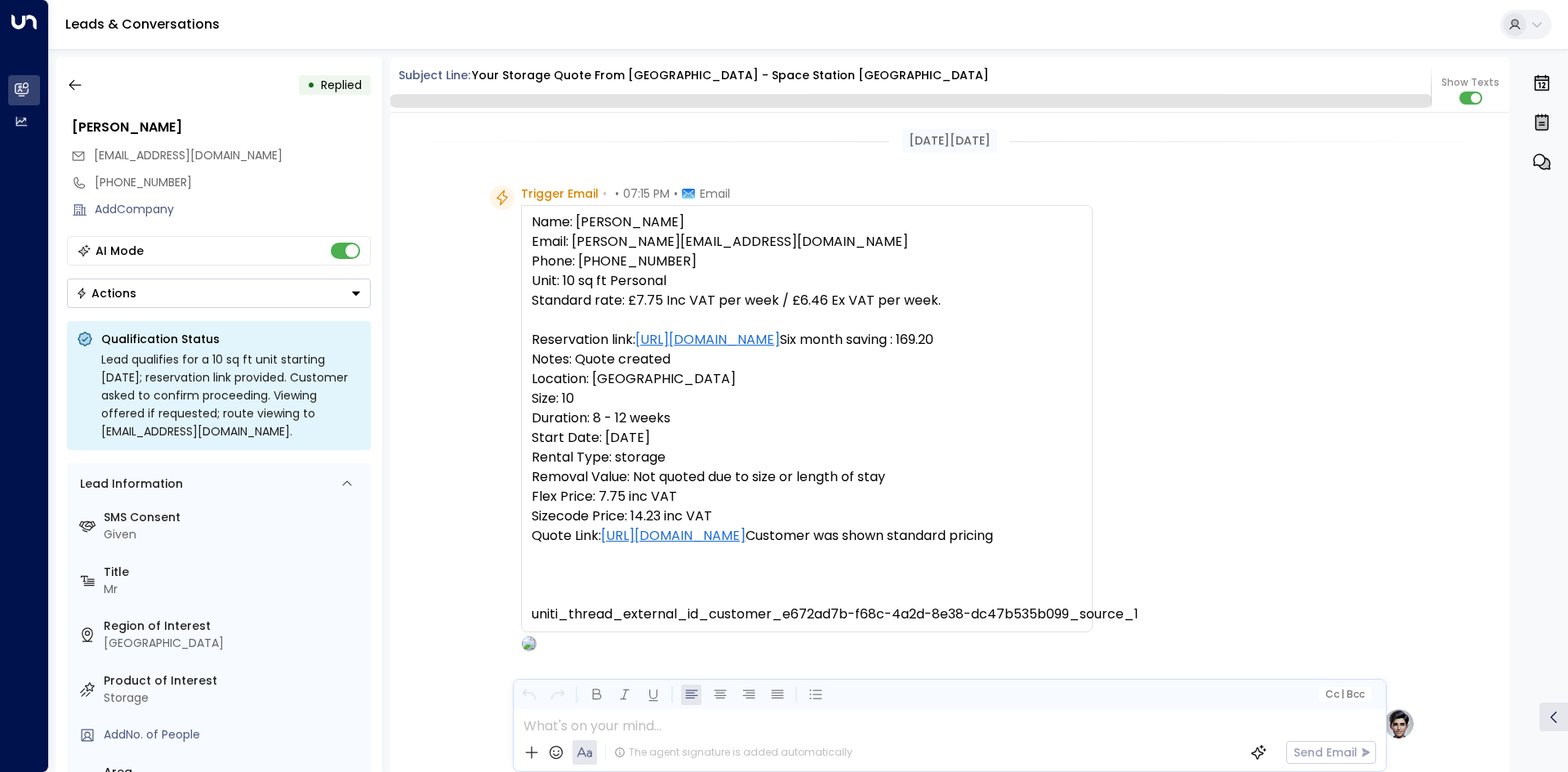
scroll to position [1065, 0]
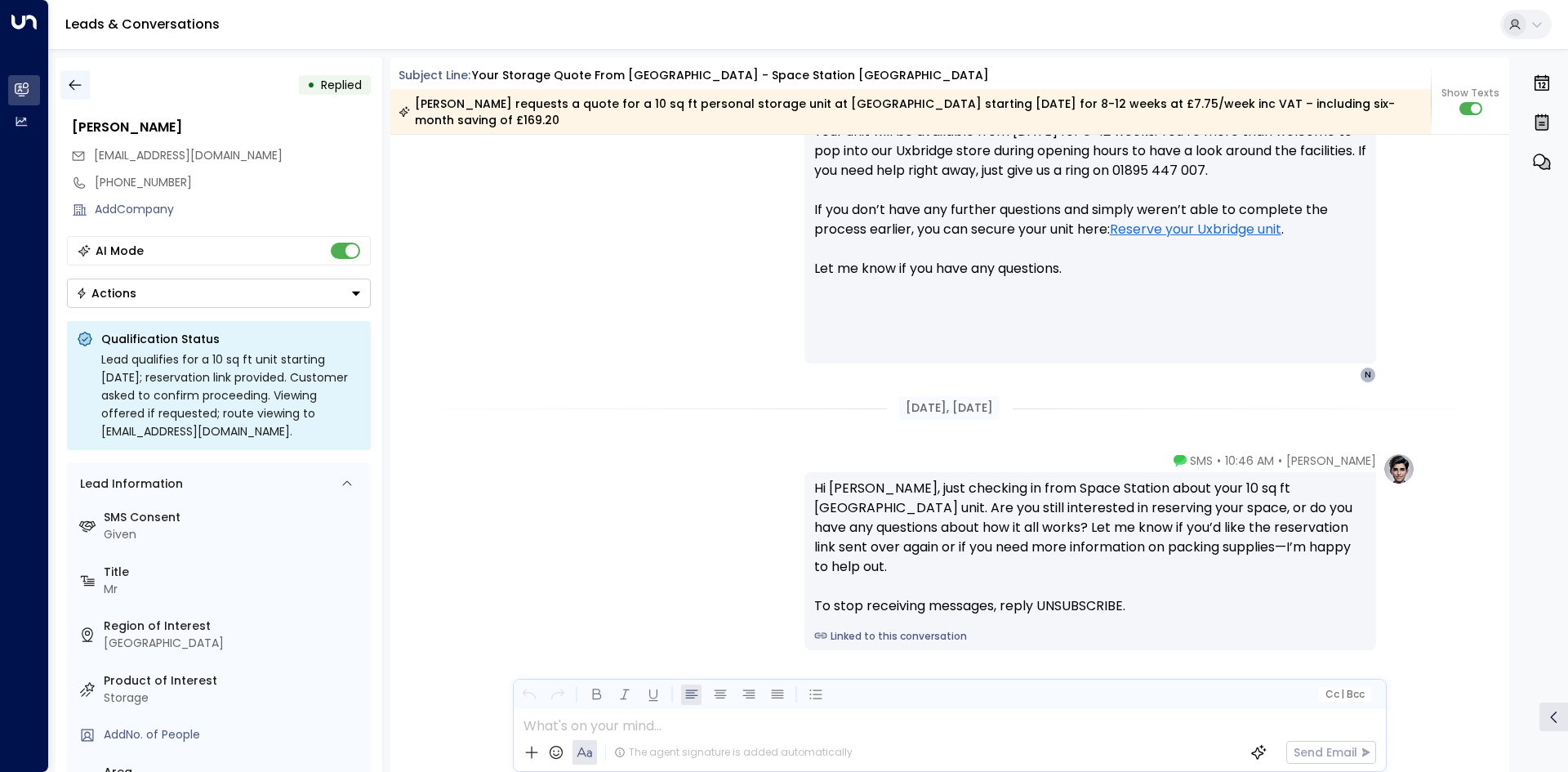
click at [81, 89] on icon "button" at bounding box center [75, 85] width 16 height 16
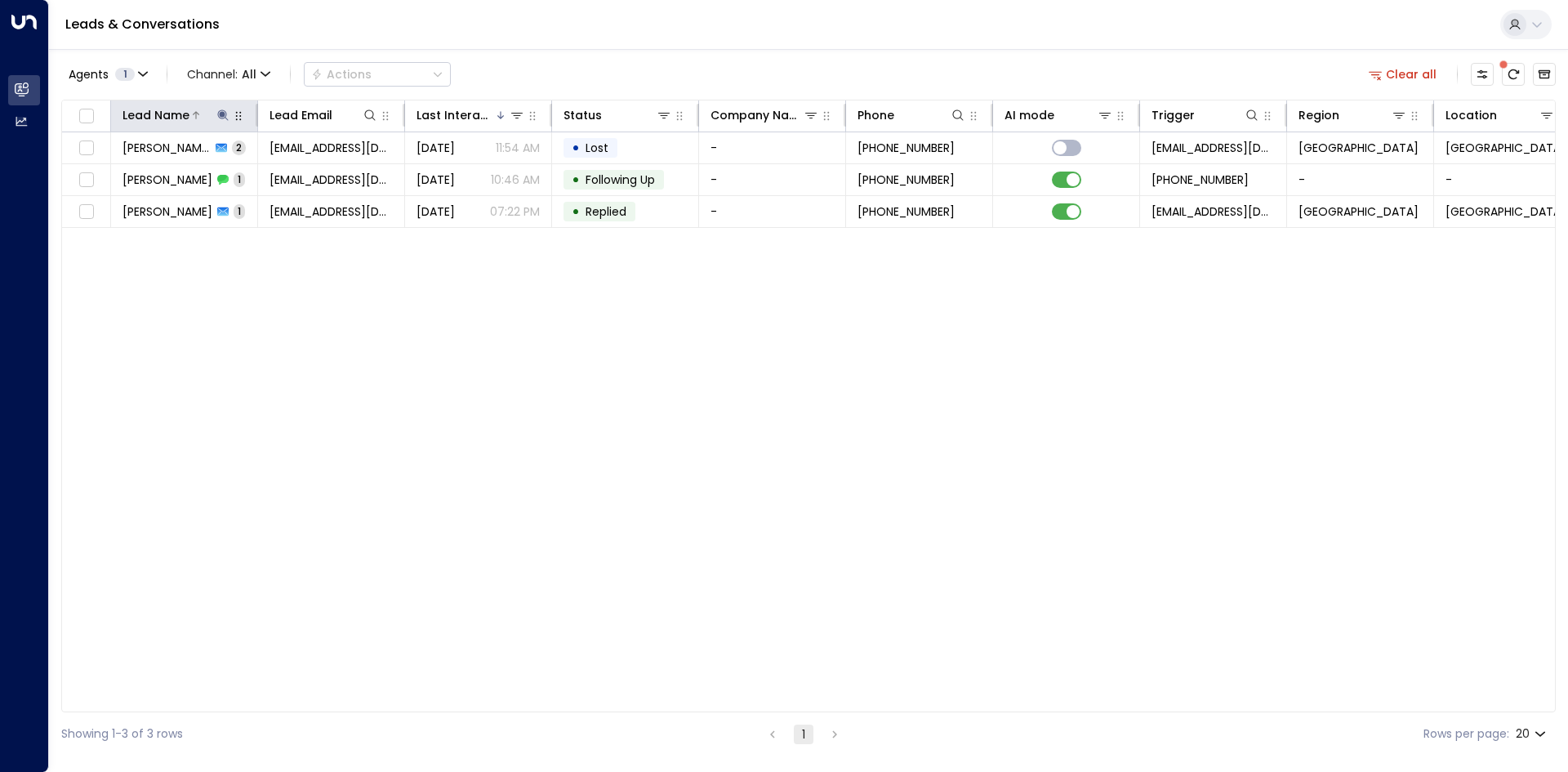
click at [221, 123] on div "Lead Name" at bounding box center [177, 115] width 109 height 19
click at [218, 115] on icon at bounding box center [222, 115] width 11 height 11
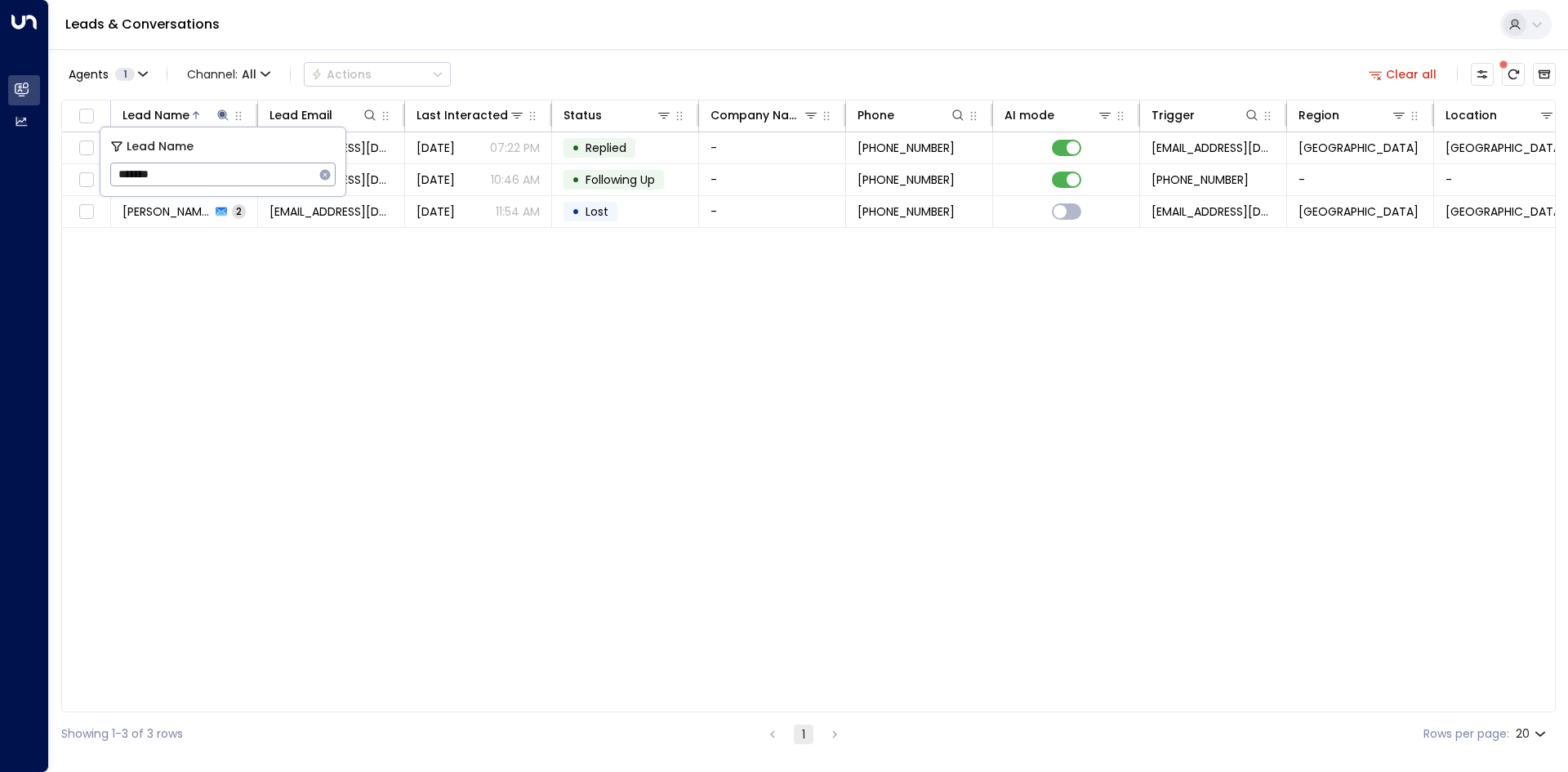
click at [333, 175] on button "button" at bounding box center [324, 174] width 21 height 21
click at [278, 172] on input "text" at bounding box center [223, 174] width 225 height 30
type input "******"
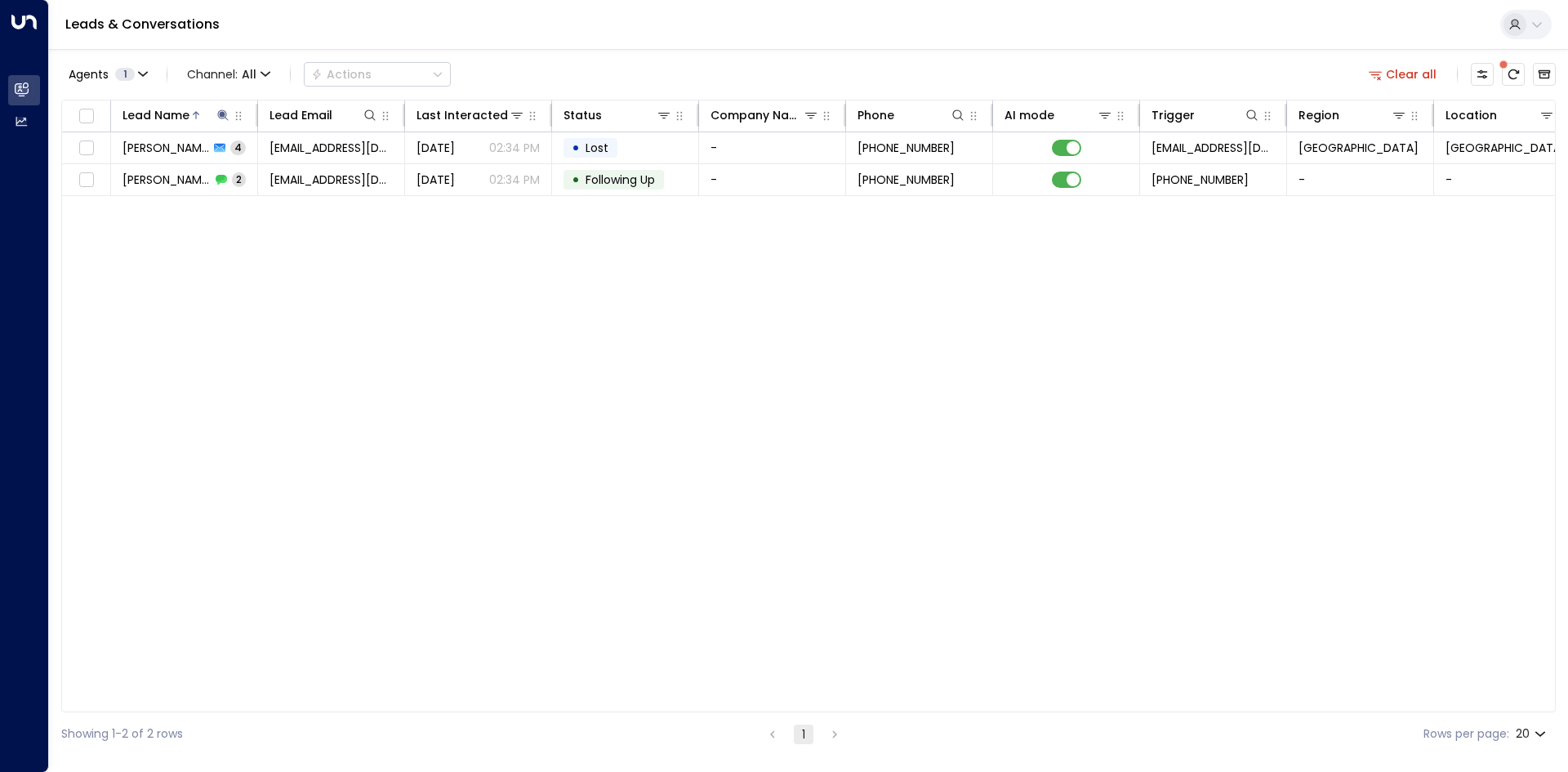
click at [298, 233] on div "Lead Name Lead Email Last Interacted Status Company Name Phone AI mode Trigger …" at bounding box center [808, 406] width 1494 height 613
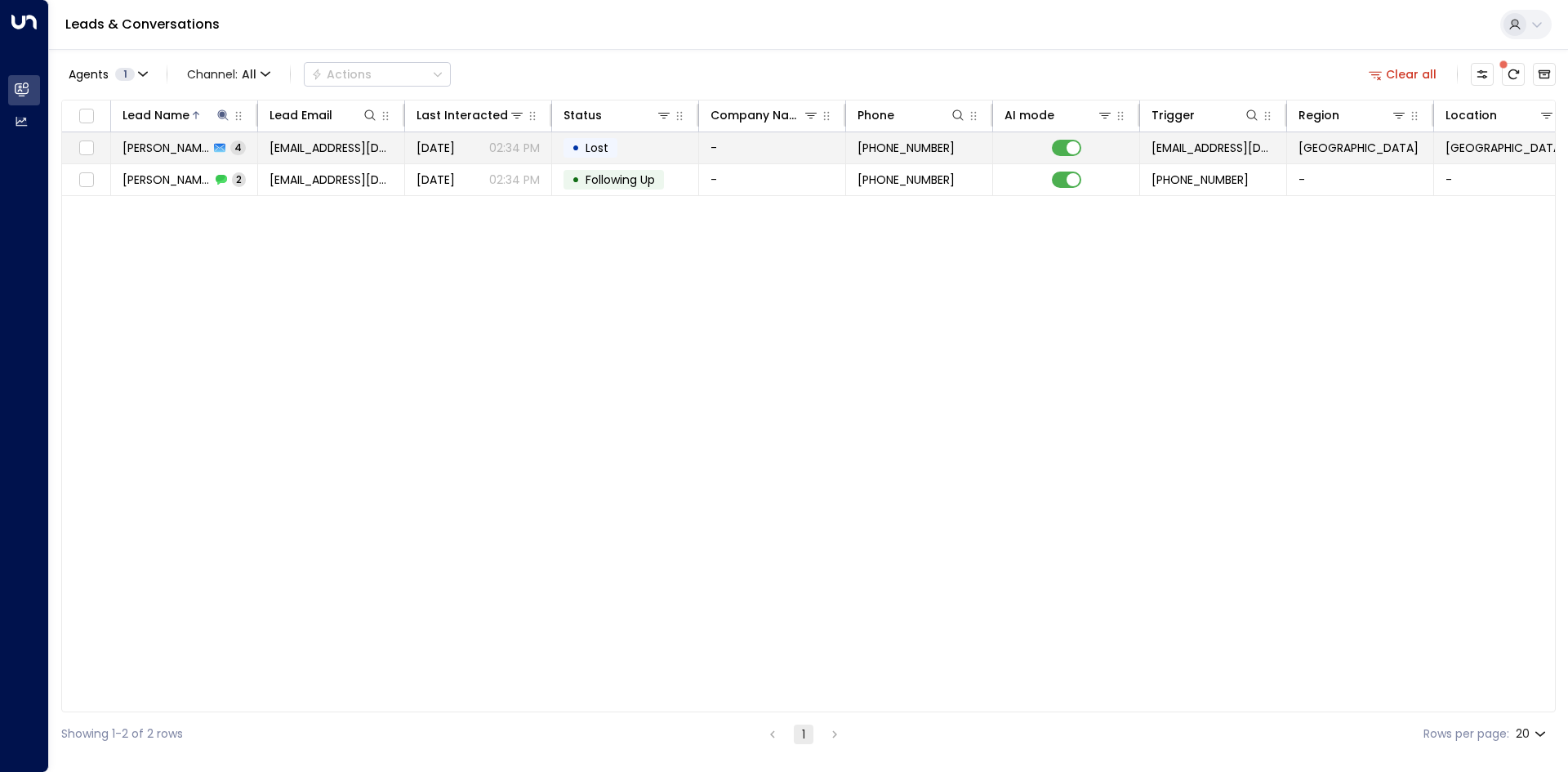
click at [273, 152] on span "[EMAIL_ADDRESS][DOMAIN_NAME]" at bounding box center [331, 148] width 123 height 16
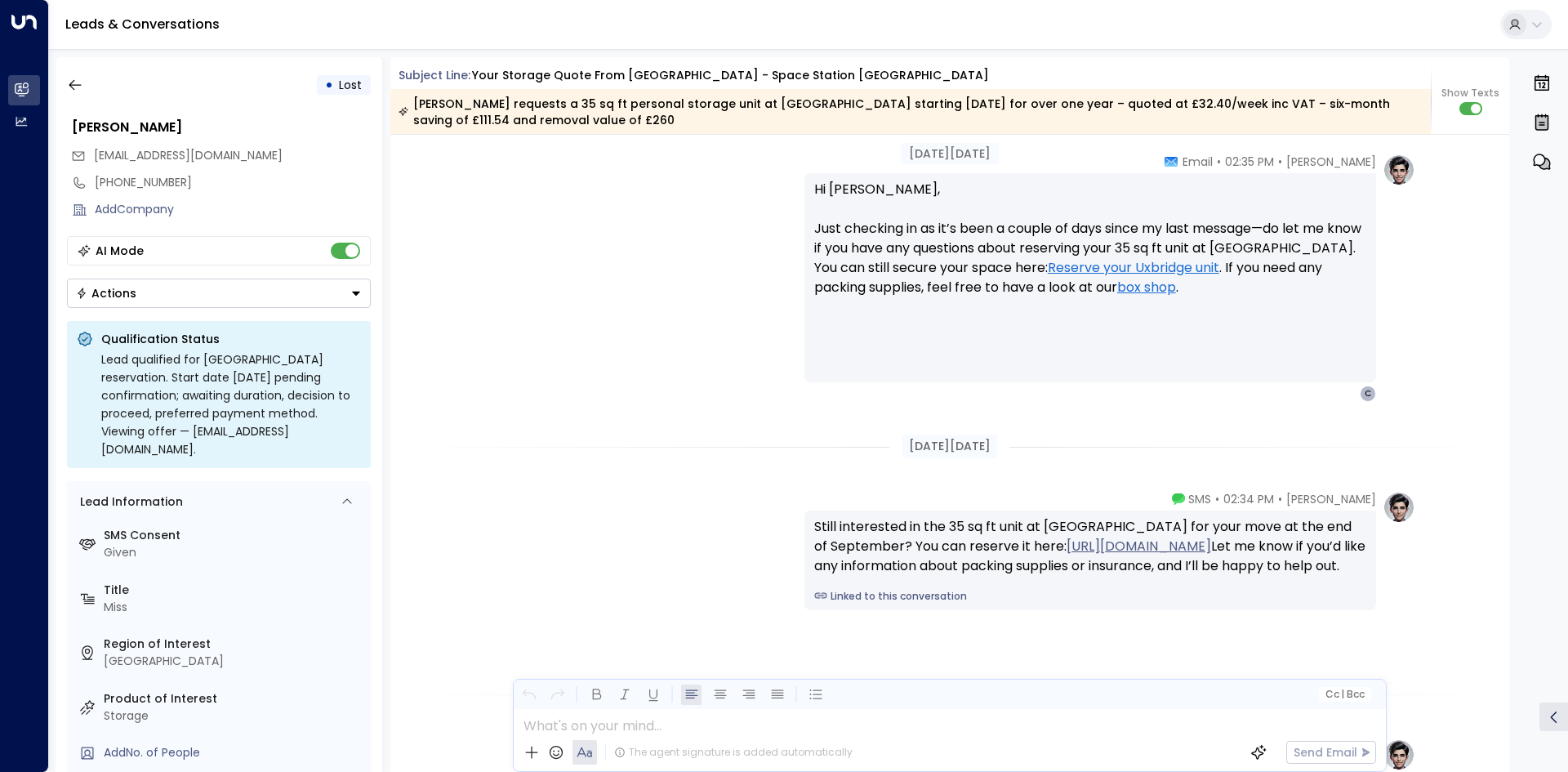
scroll to position [2506, 0]
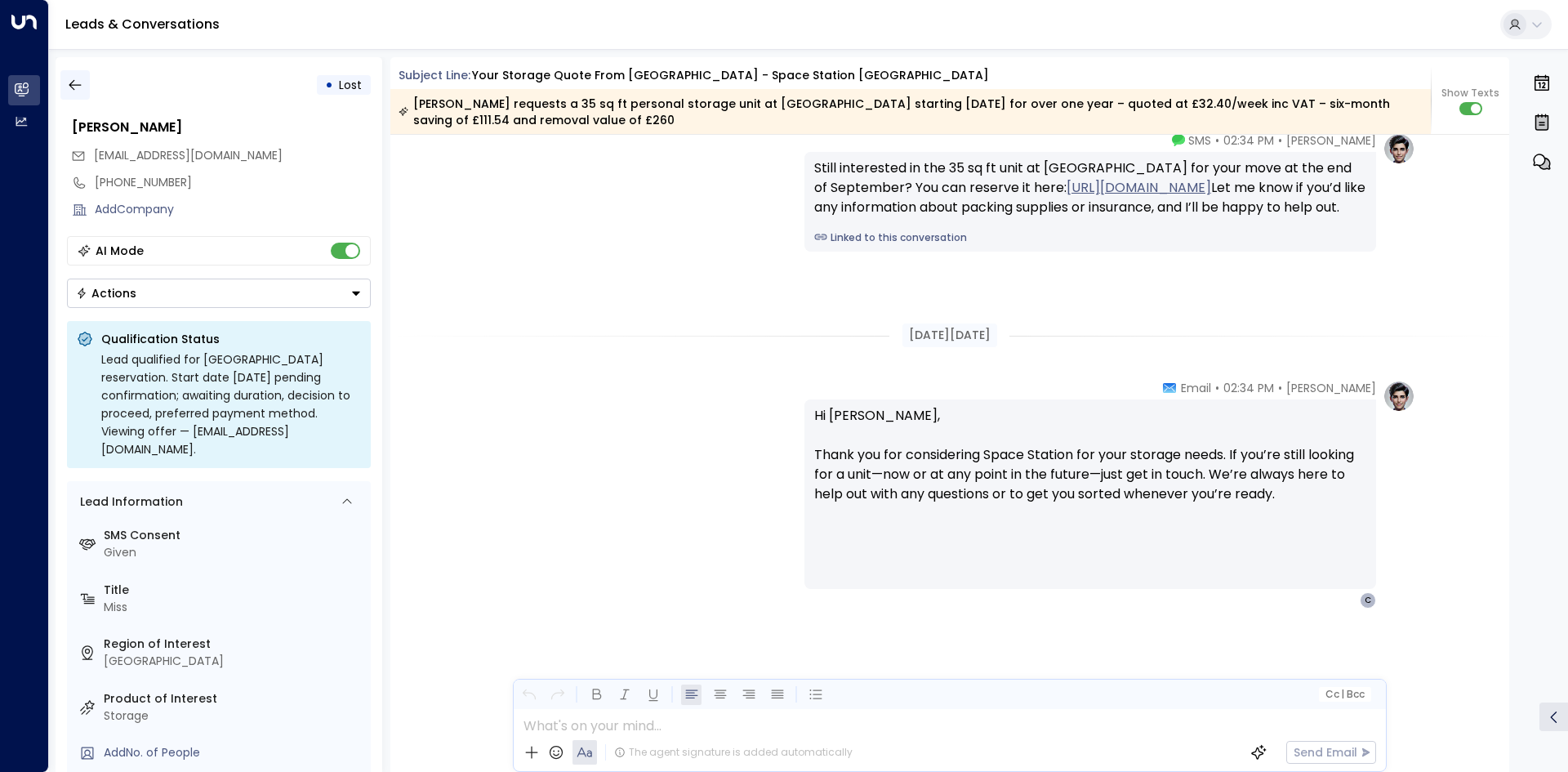
click at [88, 92] on button "button" at bounding box center [75, 85] width 29 height 29
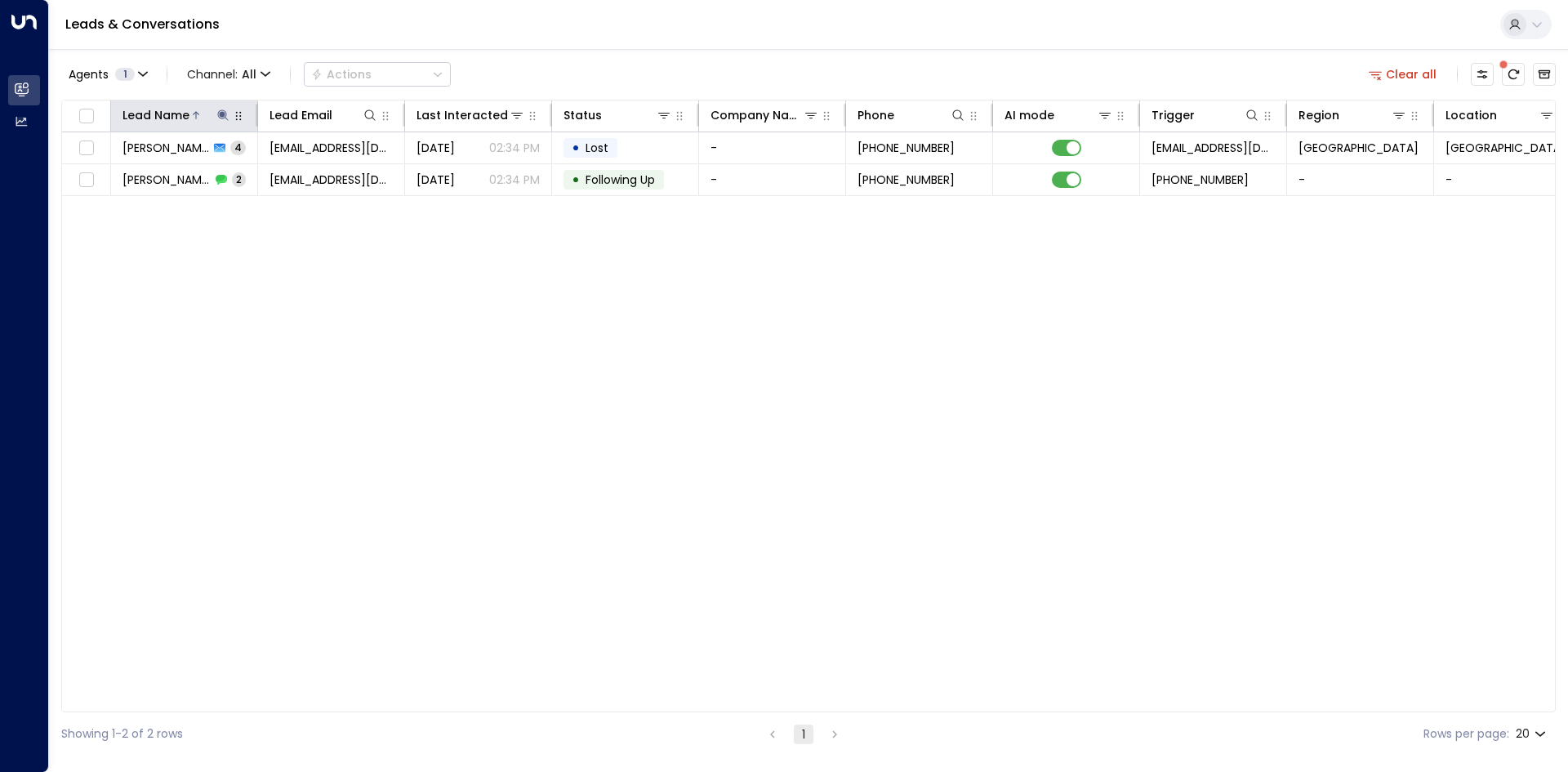
click at [214, 123] on div "Lead Name" at bounding box center [177, 115] width 109 height 19
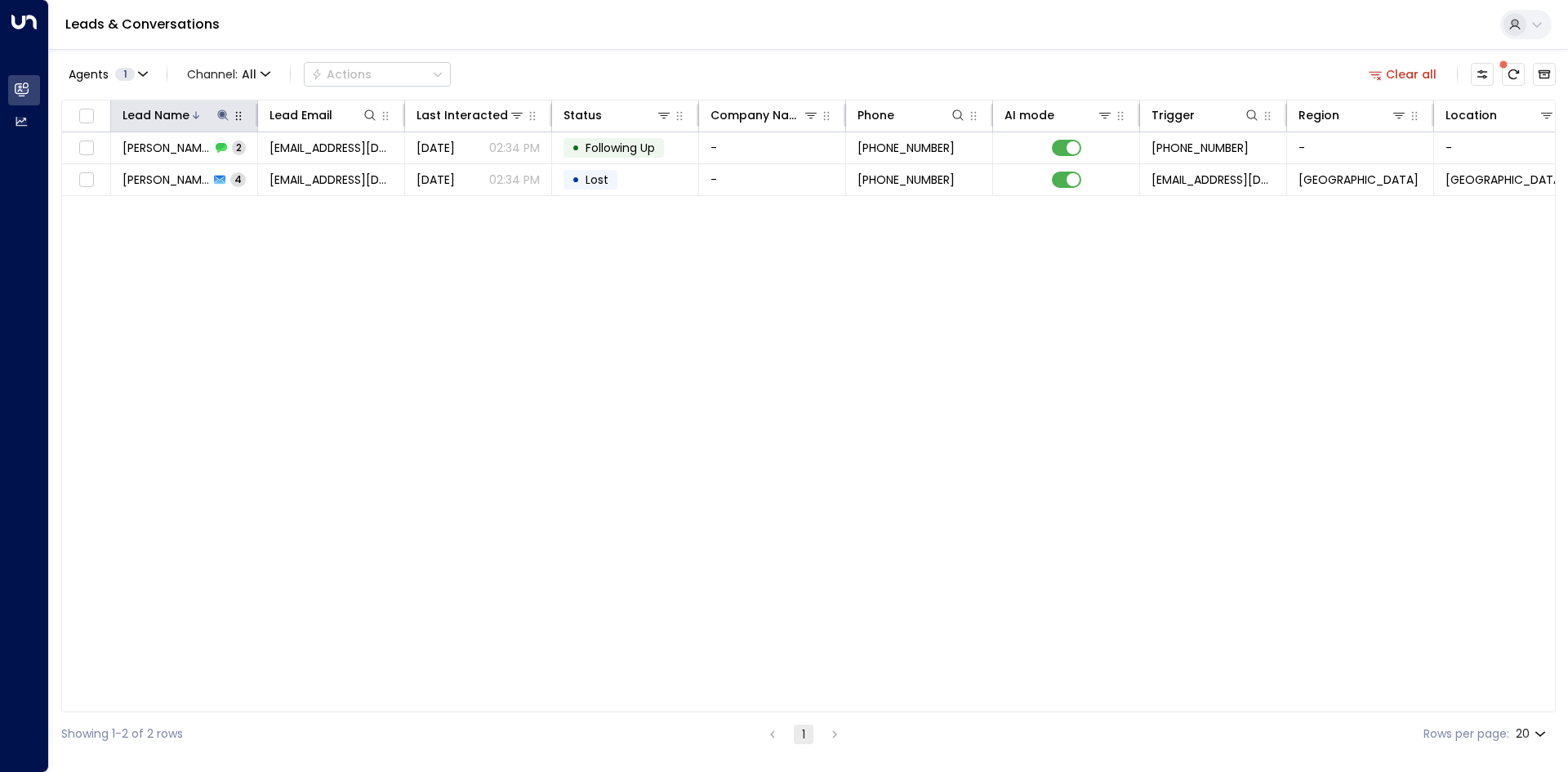
click at [222, 113] on icon at bounding box center [222, 115] width 11 height 11
click at [322, 172] on icon "button" at bounding box center [325, 174] width 11 height 11
click at [232, 168] on input "text" at bounding box center [223, 174] width 225 height 30
type input "******"
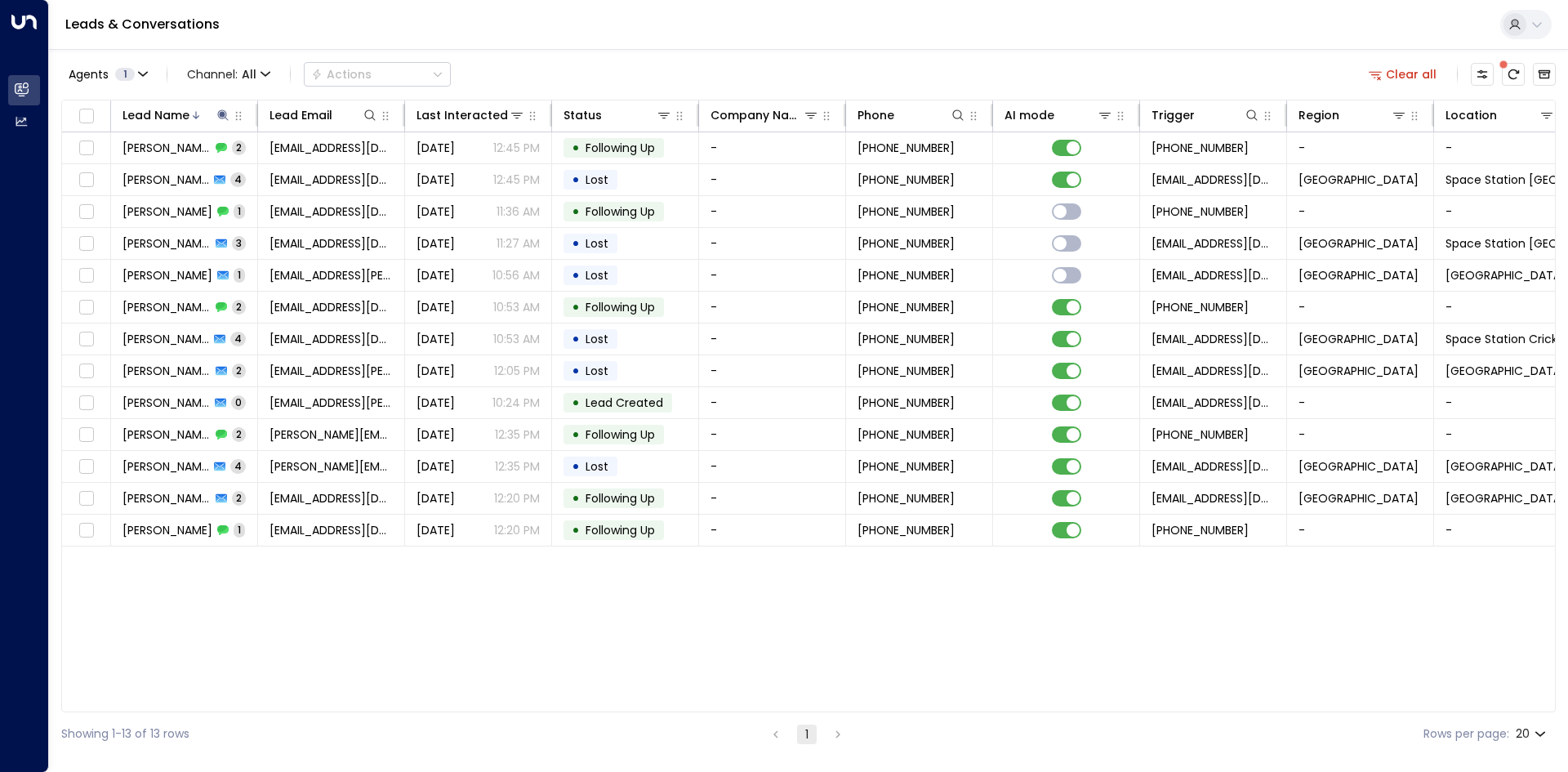
click at [334, 630] on div "Lead Name Lead Email Last Interacted Status Company Name Phone AI mode Trigger …" at bounding box center [808, 406] width 1494 height 613
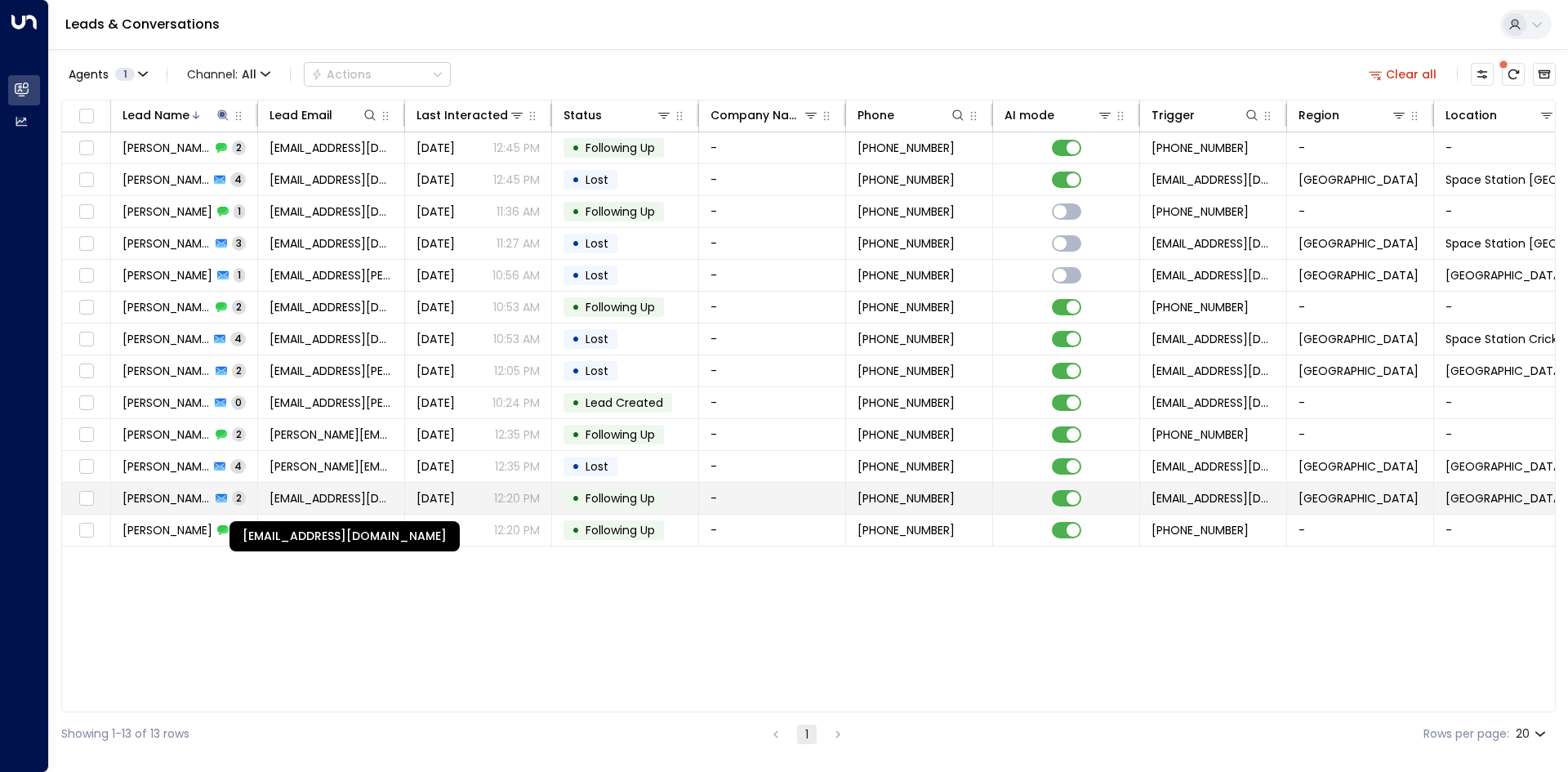
click at [329, 496] on span "[EMAIL_ADDRESS][DOMAIN_NAME]" at bounding box center [331, 498] width 123 height 16
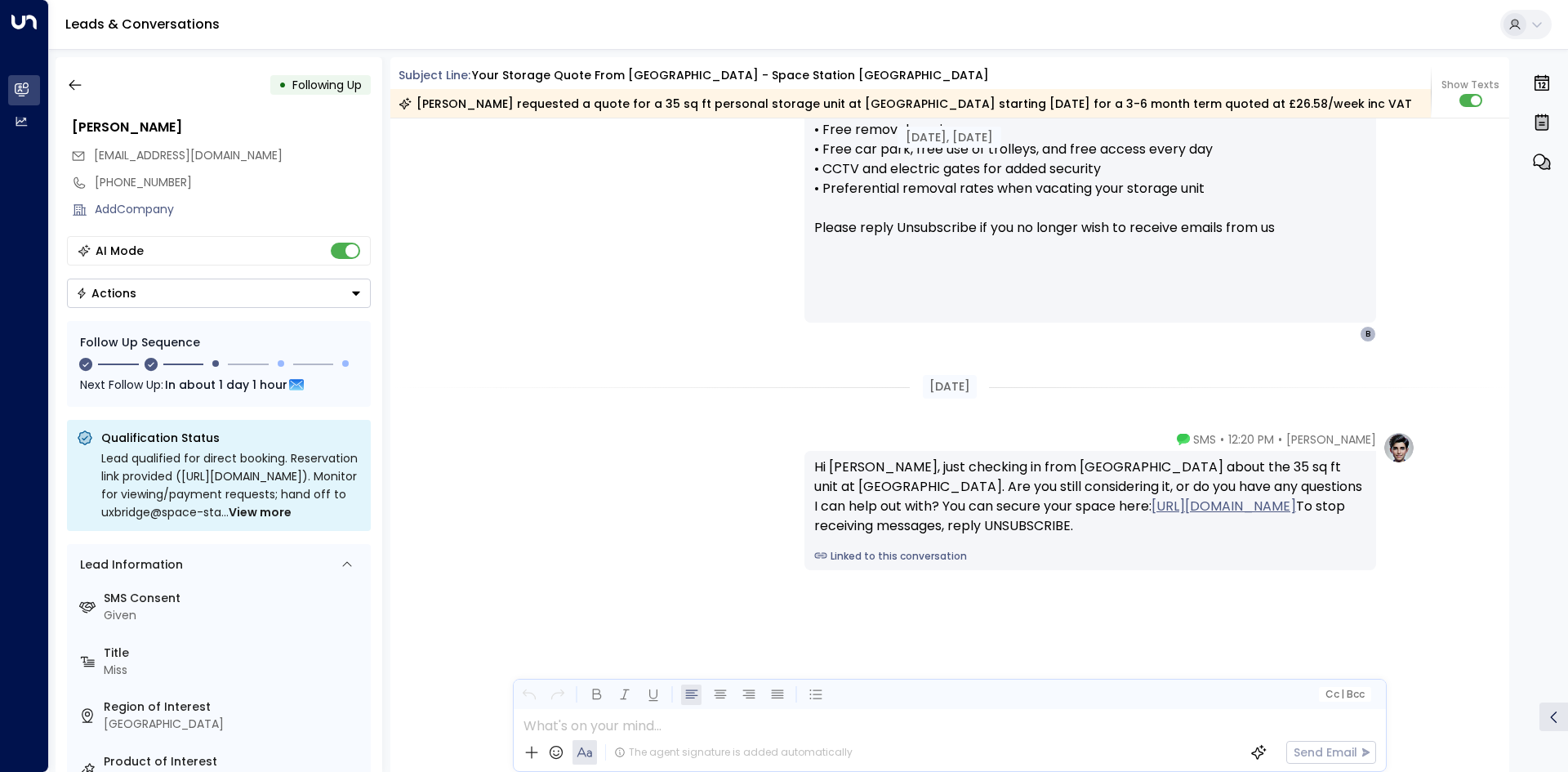
scroll to position [1604, 0]
click at [88, 89] on button "button" at bounding box center [75, 85] width 29 height 29
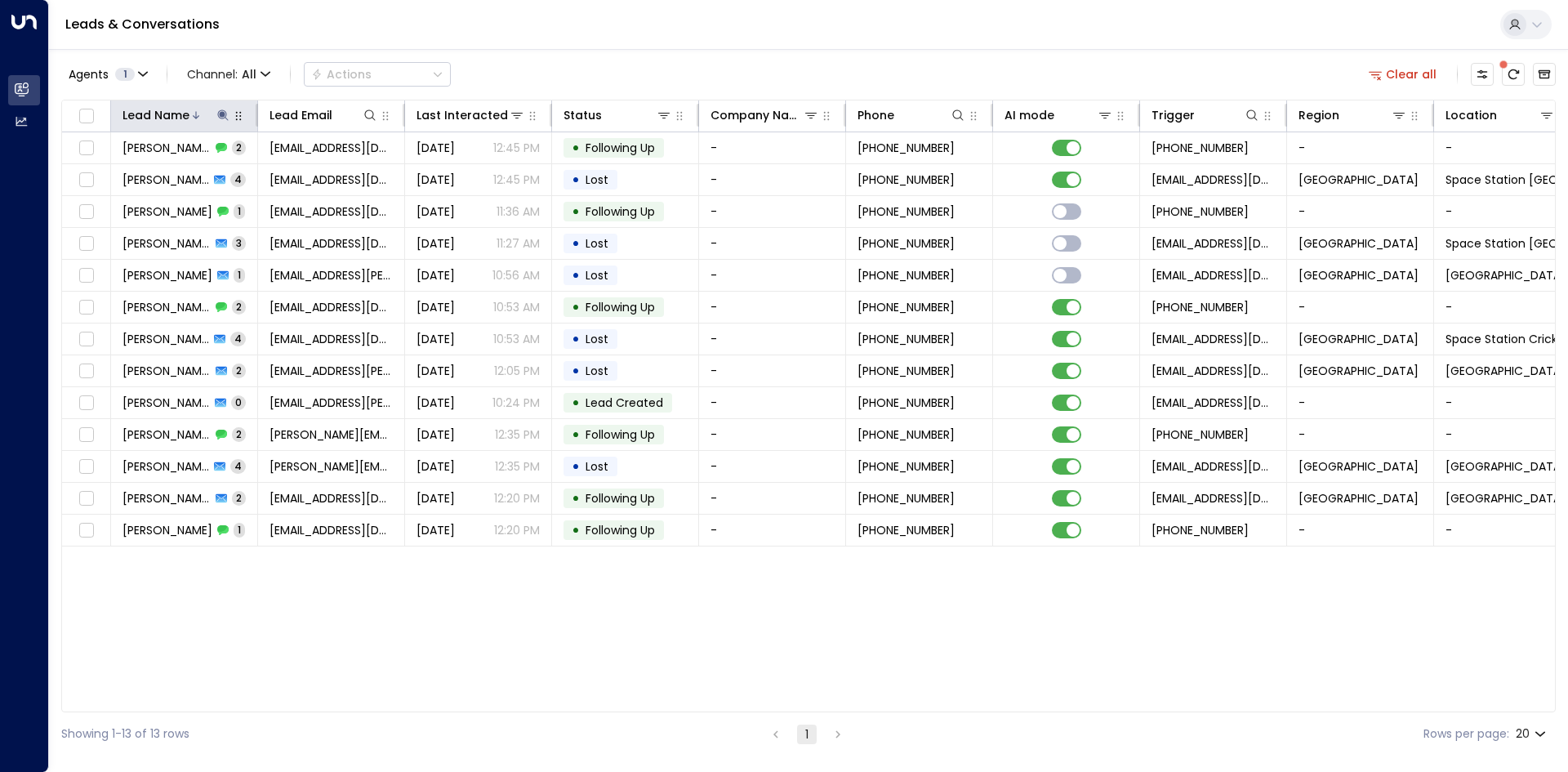
click at [227, 115] on icon at bounding box center [223, 116] width 13 height 13
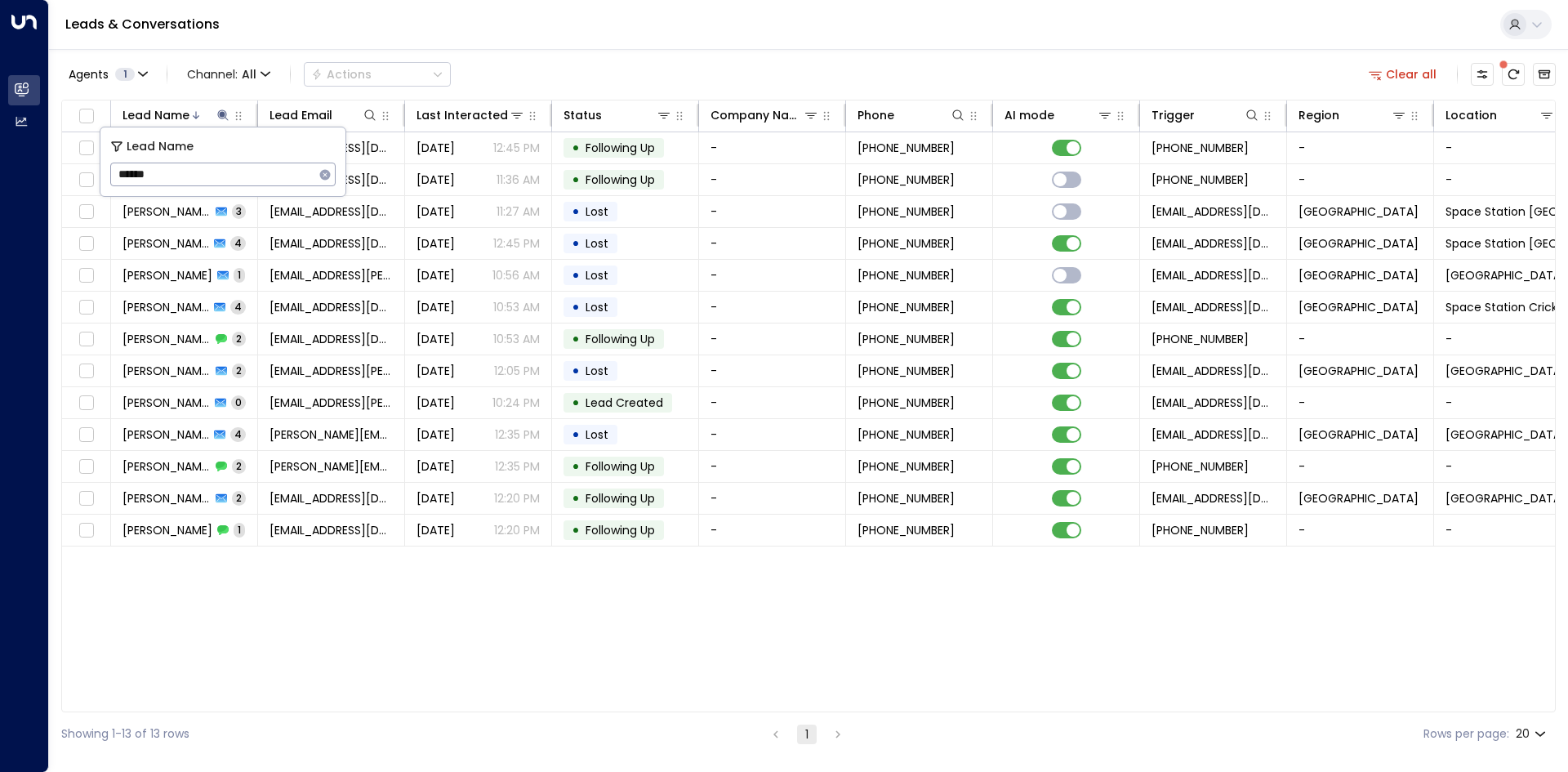
click at [329, 175] on icon "button" at bounding box center [325, 174] width 11 height 11
click at [244, 177] on input "text" at bounding box center [223, 174] width 225 height 30
type input "******"
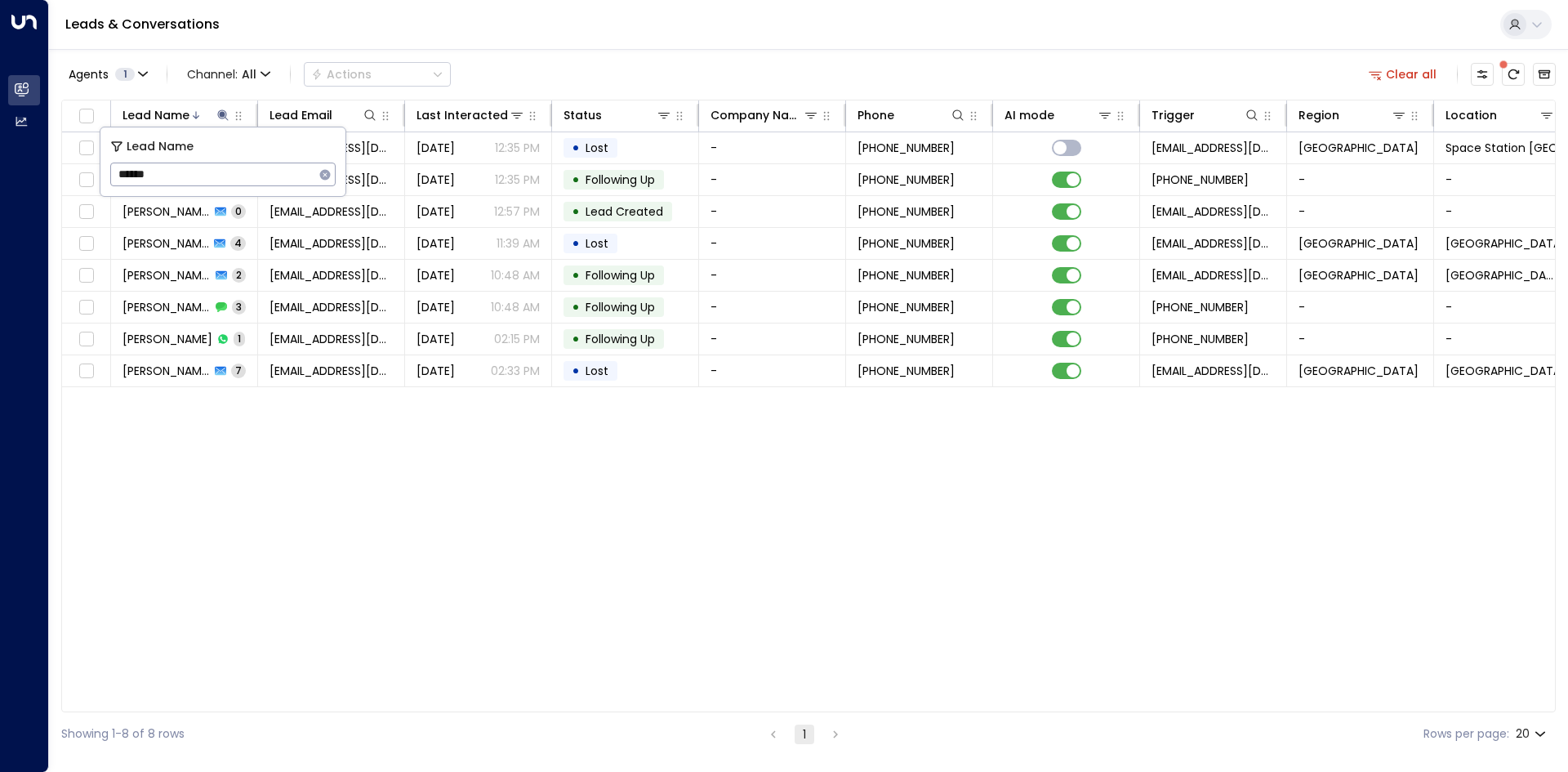
click at [373, 409] on div "Lead Name Lead Email Last Interacted Status Company Name Phone AI mode Trigger …" at bounding box center [808, 406] width 1494 height 613
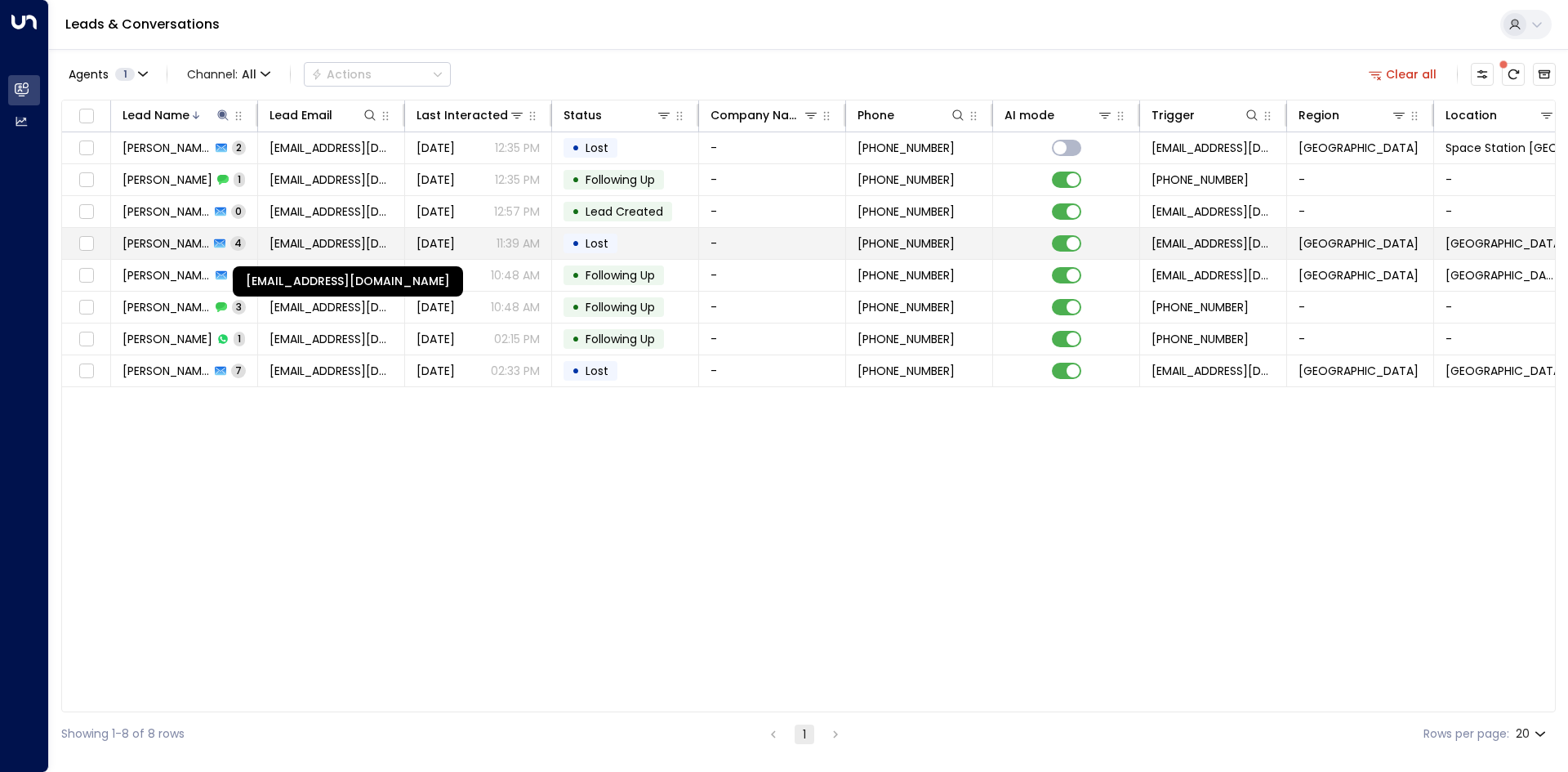
click at [325, 245] on span "[EMAIL_ADDRESS][DOMAIN_NAME]" at bounding box center [331, 243] width 123 height 16
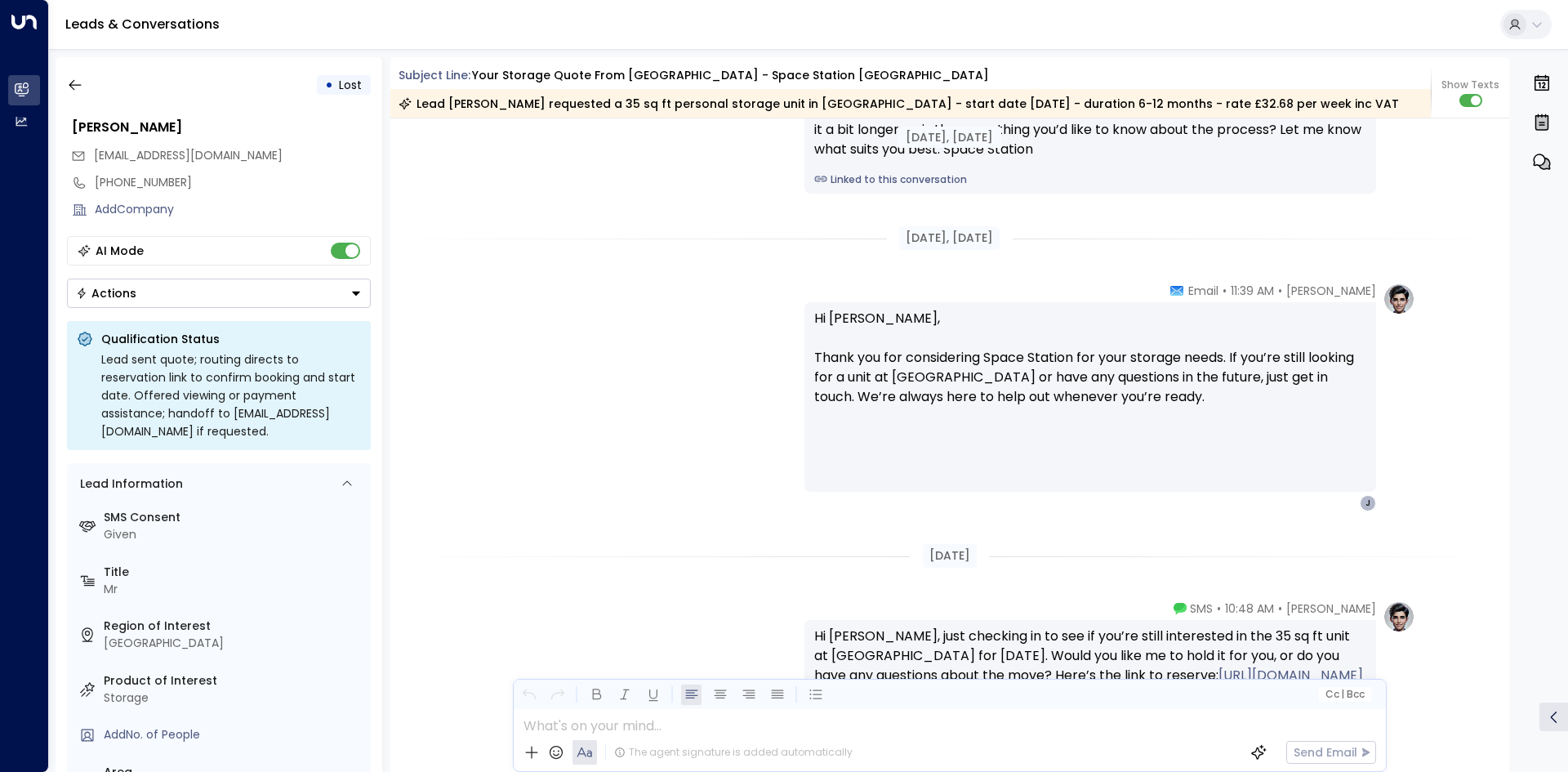
scroll to position [3183, 0]
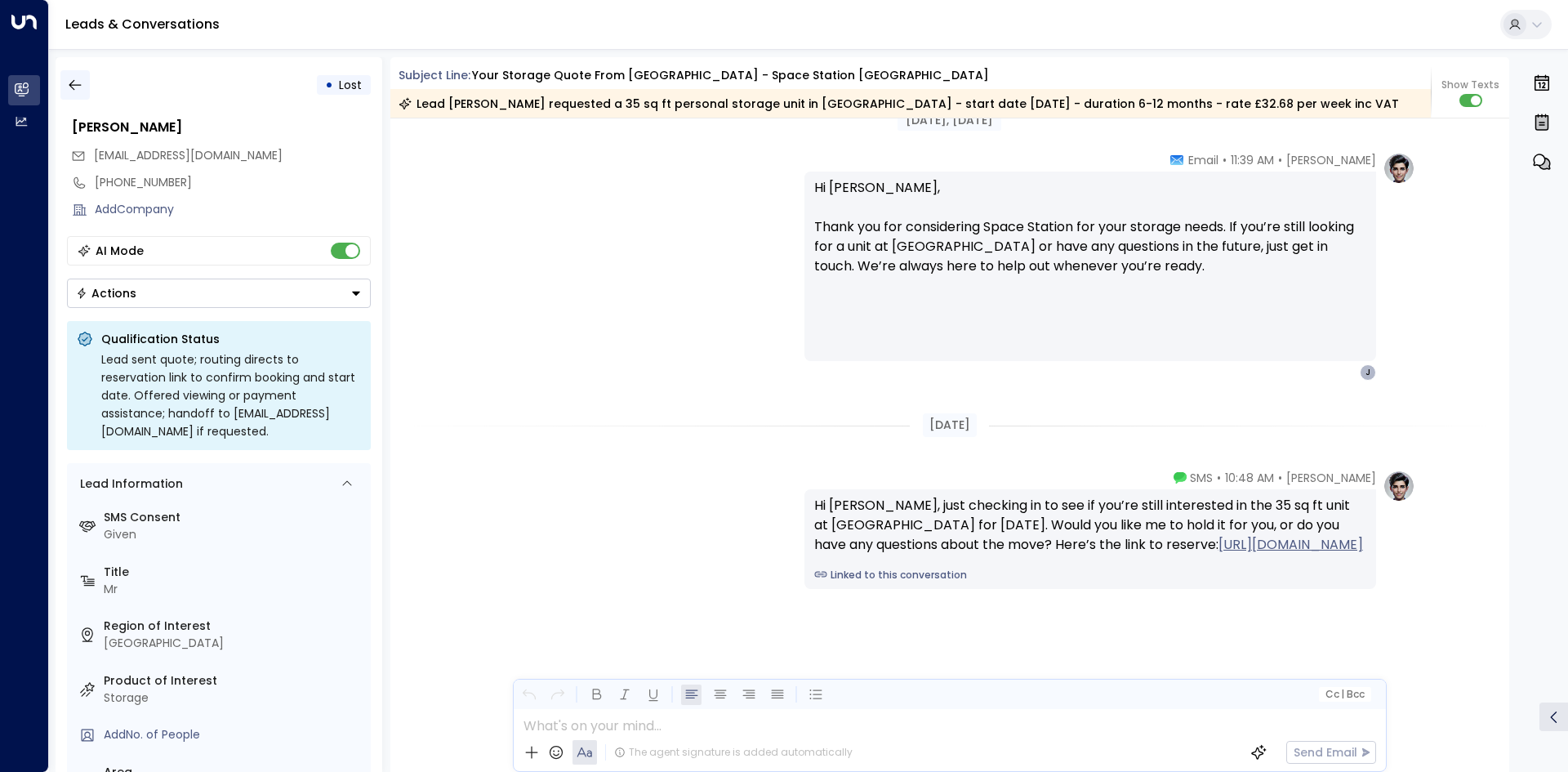
click at [65, 85] on button "button" at bounding box center [75, 85] width 29 height 29
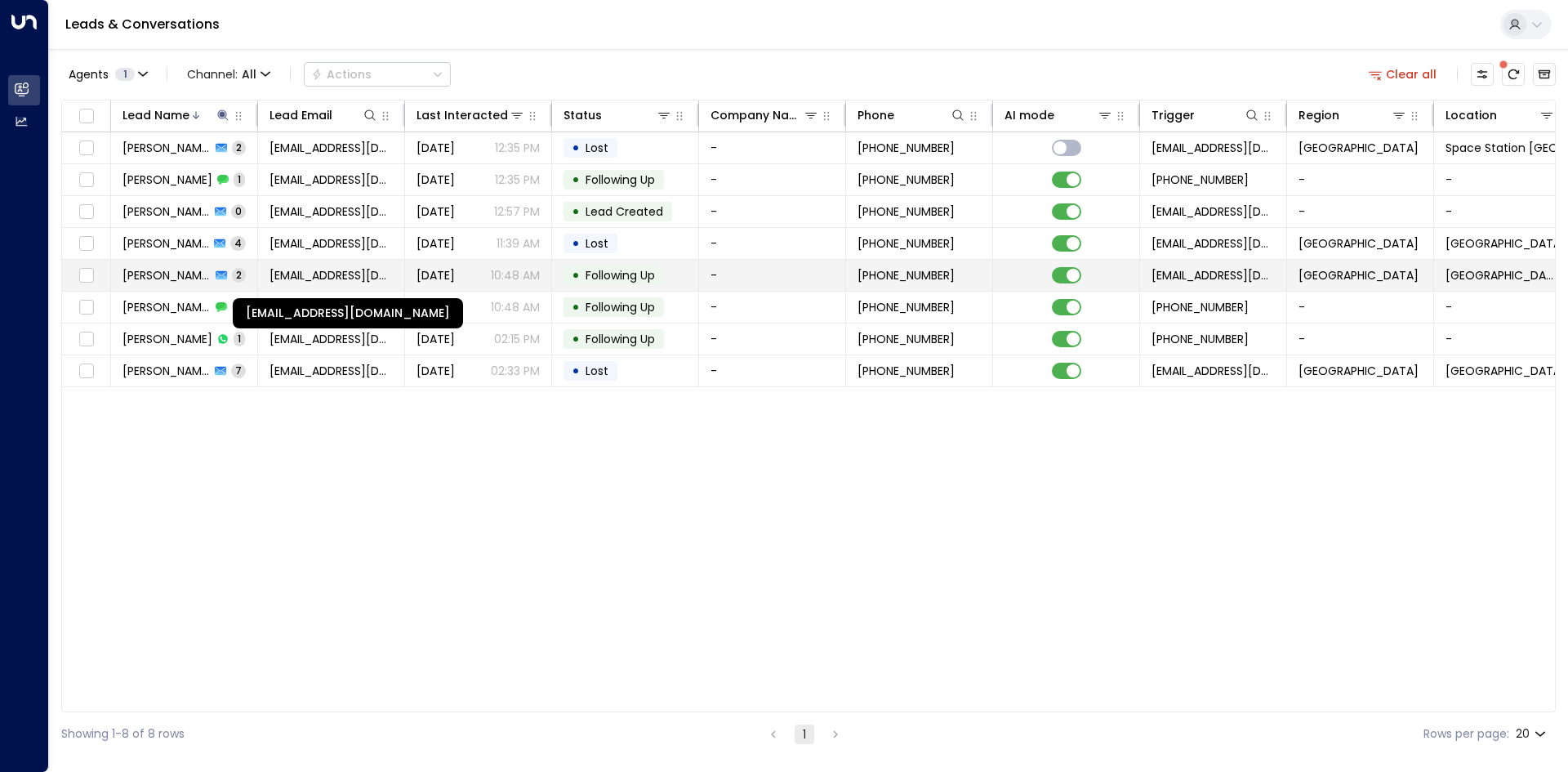
click at [336, 280] on span "[EMAIL_ADDRESS][DOMAIN_NAME]" at bounding box center [331, 275] width 123 height 16
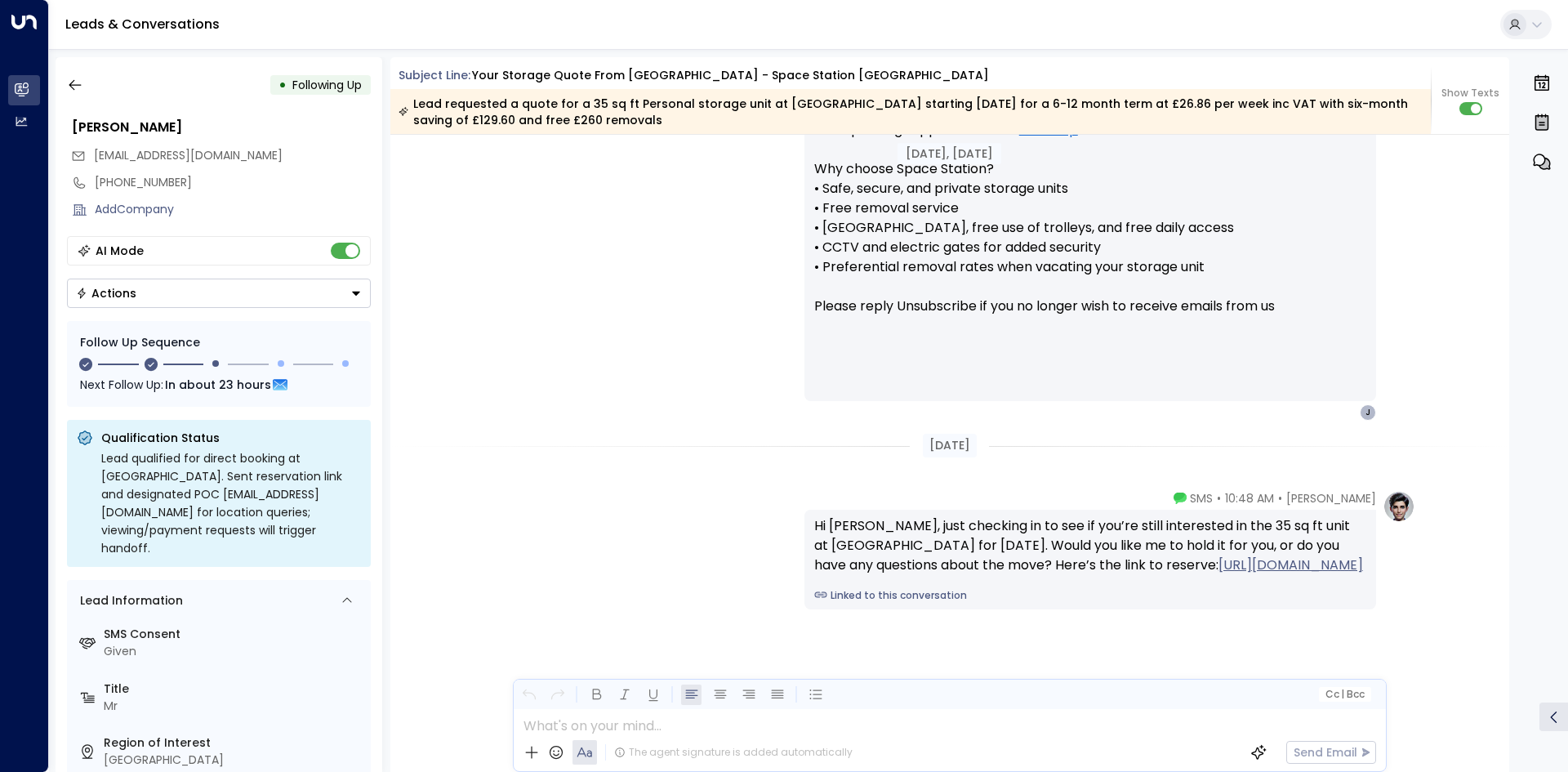
scroll to position [2709, 0]
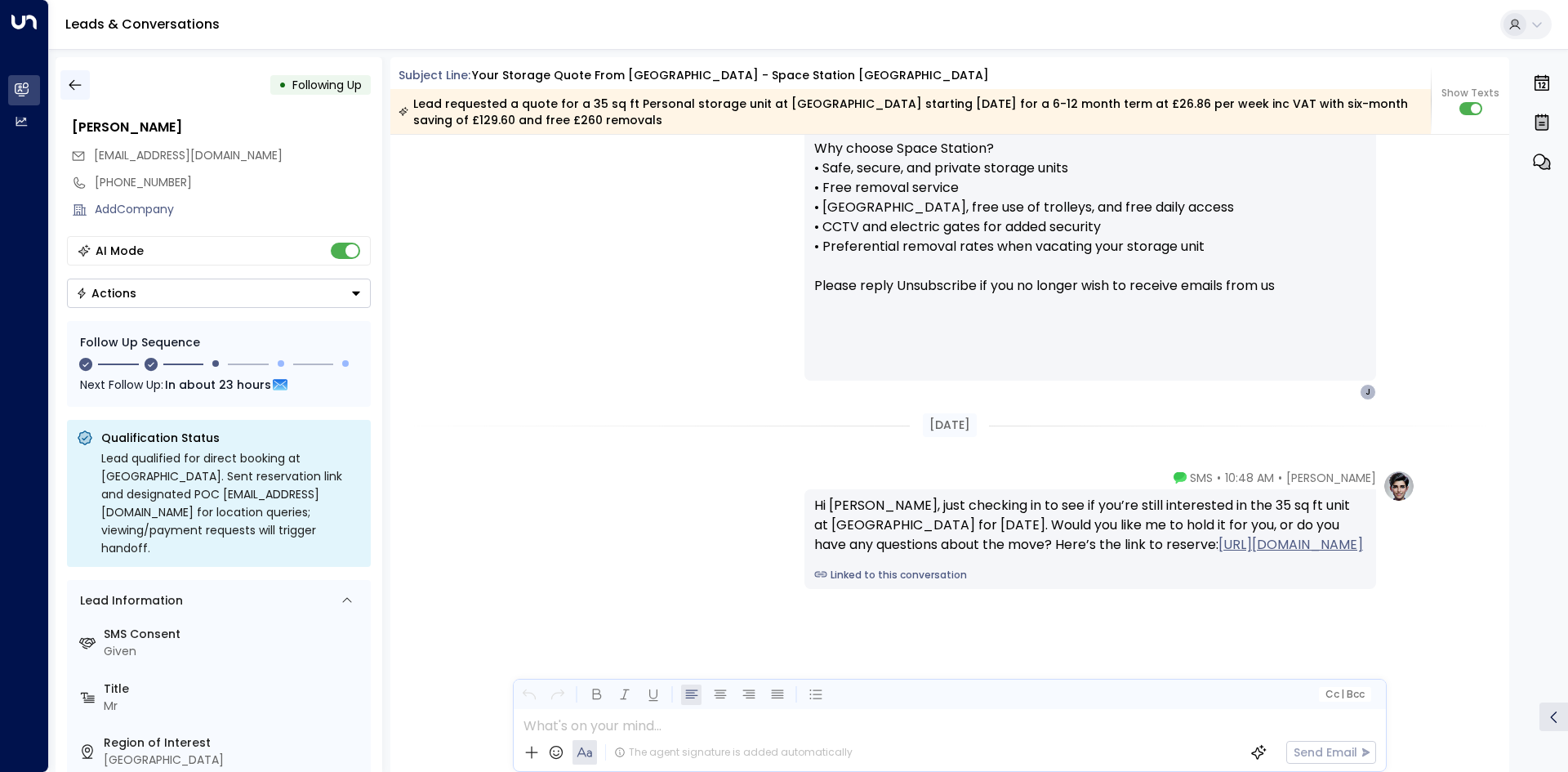
click at [71, 85] on icon "button" at bounding box center [75, 85] width 13 height 11
